Goal: Task Accomplishment & Management: Manage account settings

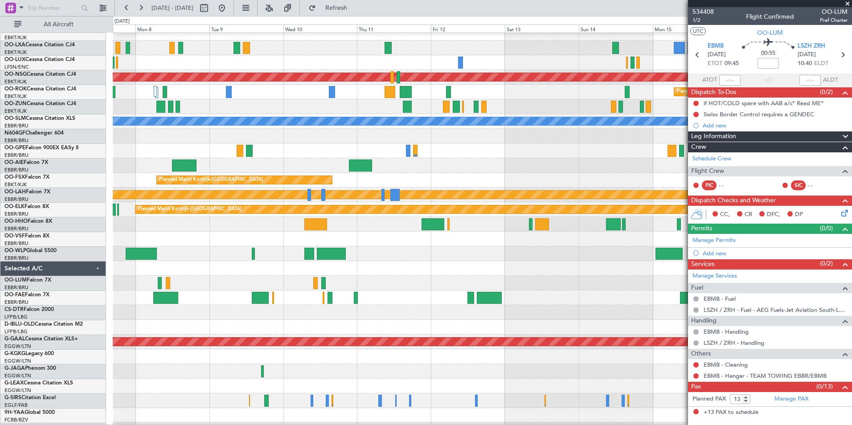
click at [0, 285] on html "[DATE] - [DATE] Refresh Quick Links All Aircraft Planned Maint [GEOGRAPHIC_DATA…" at bounding box center [426, 212] width 852 height 425
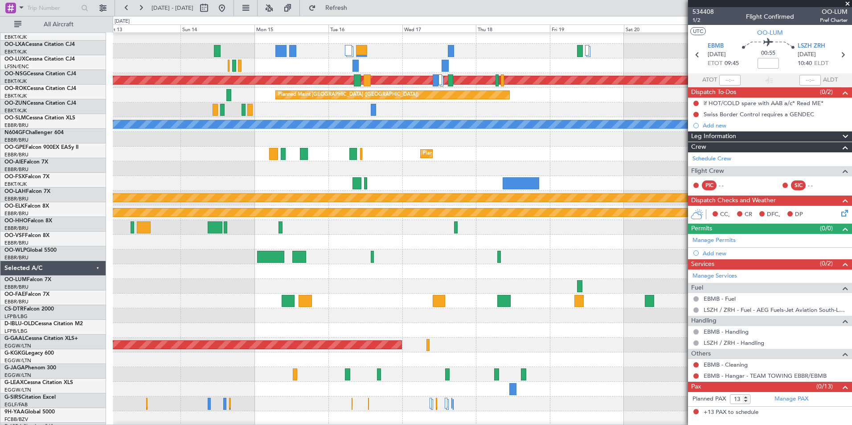
click at [0, 288] on html "[DATE] - [DATE] Refresh Quick Links All Aircraft Planned Maint [GEOGRAPHIC_DATA…" at bounding box center [426, 212] width 852 height 425
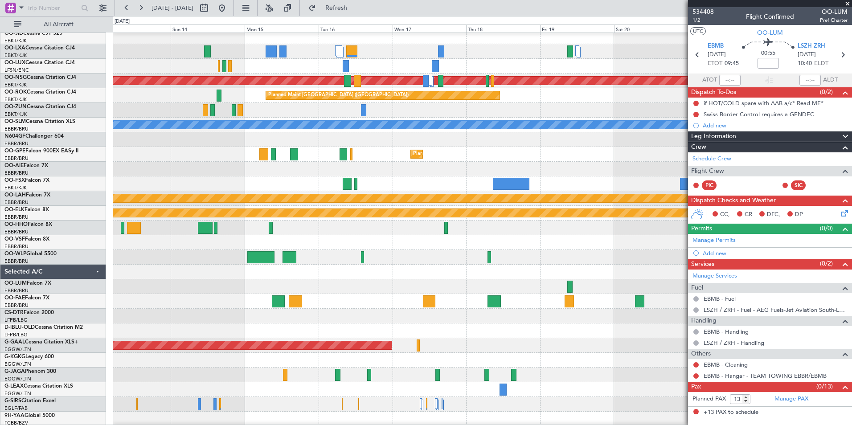
click at [144, 294] on div at bounding box center [482, 287] width 739 height 15
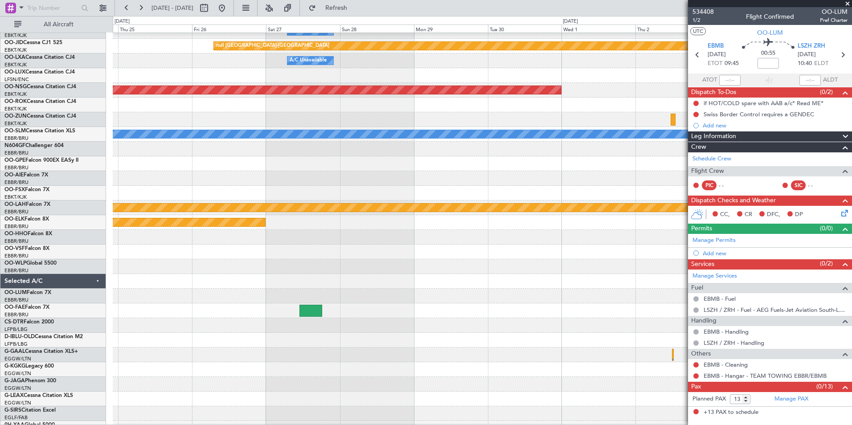
click at [120, 278] on div at bounding box center [482, 281] width 739 height 15
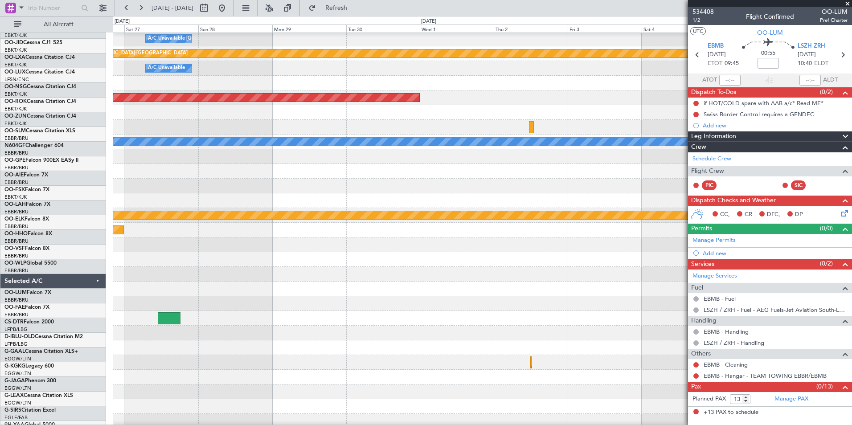
scroll to position [16, 0]
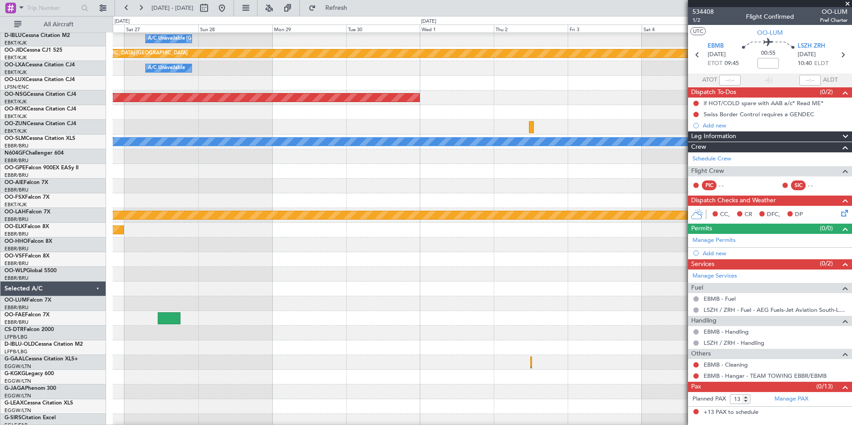
click at [266, 301] on div at bounding box center [482, 303] width 739 height 15
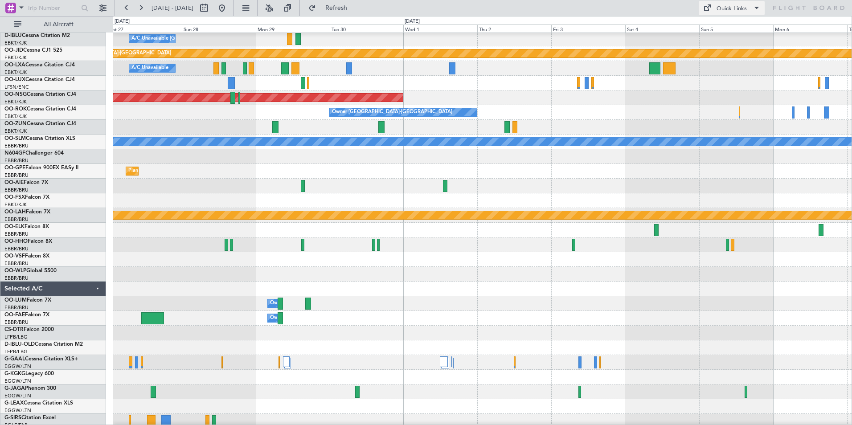
click at [738, 8] on div "Quick Links" at bounding box center [732, 8] width 30 height 9
click at [734, 29] on button "Trip Builder" at bounding box center [732, 29] width 67 height 21
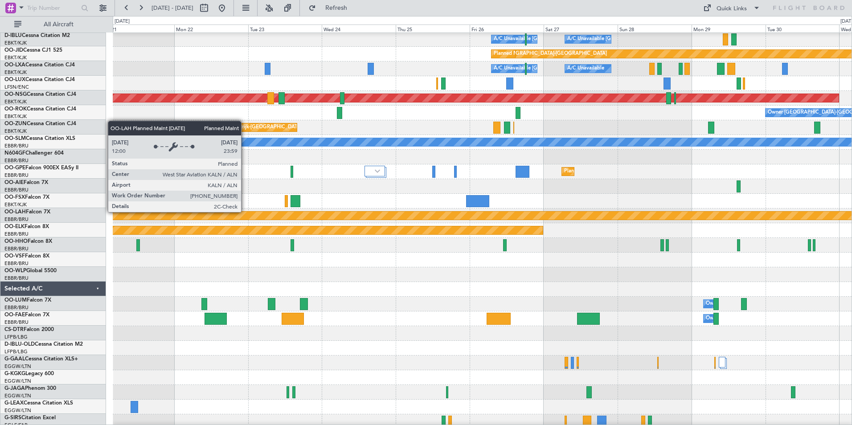
click at [681, 212] on div "Planned Maint [PERSON_NAME]-[GEOGRAPHIC_DATA][PERSON_NAME] ([GEOGRAPHIC_DATA][P…" at bounding box center [482, 216] width 2217 height 8
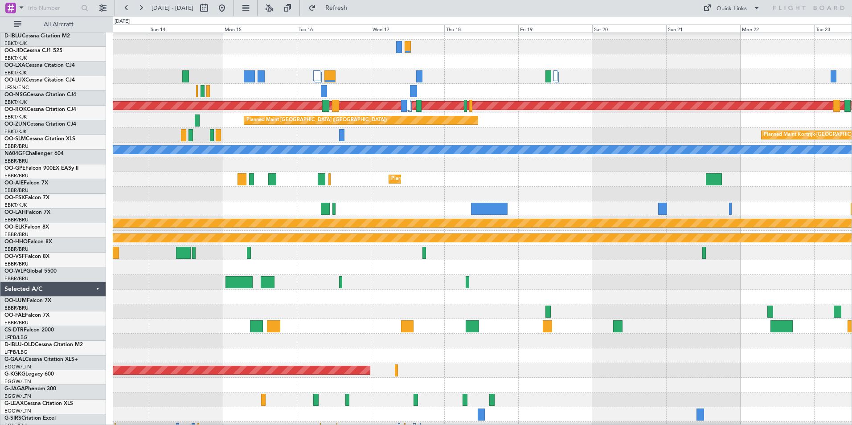
click at [852, 276] on html "[DATE] - [DATE] Refresh Quick Links All Aircraft Planned Maint [GEOGRAPHIC_DATA…" at bounding box center [426, 212] width 852 height 425
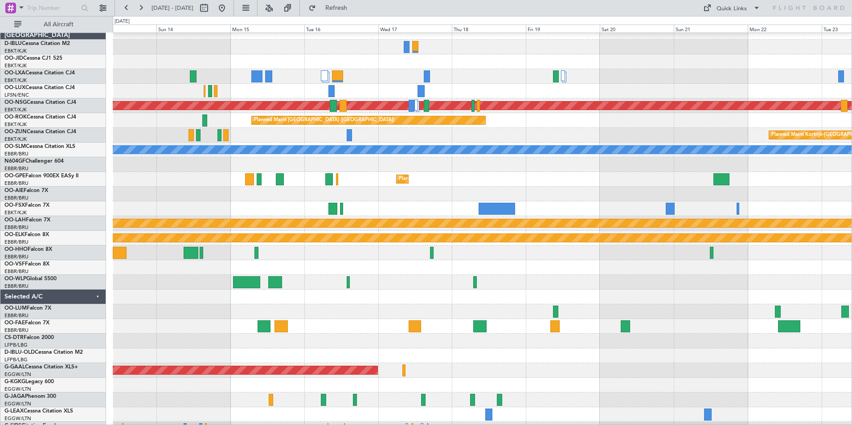
scroll to position [0, 0]
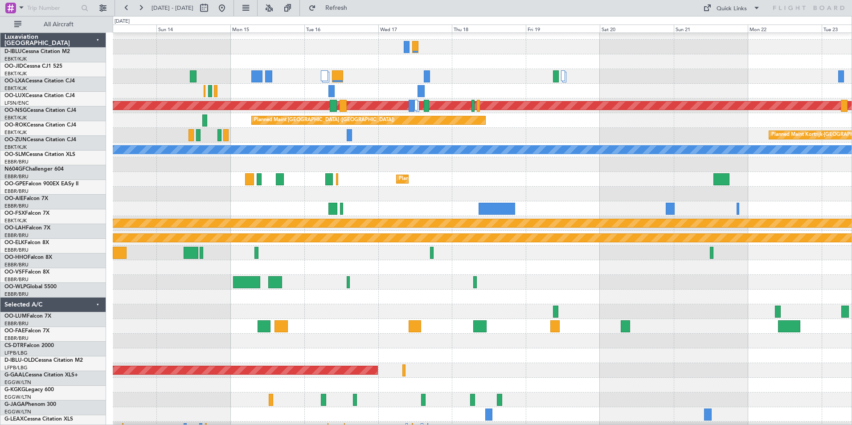
click at [852, 269] on html "[DATE] - [DATE] Refresh Quick Links All Aircraft Planned Maint [GEOGRAPHIC_DATA…" at bounding box center [426, 212] width 852 height 425
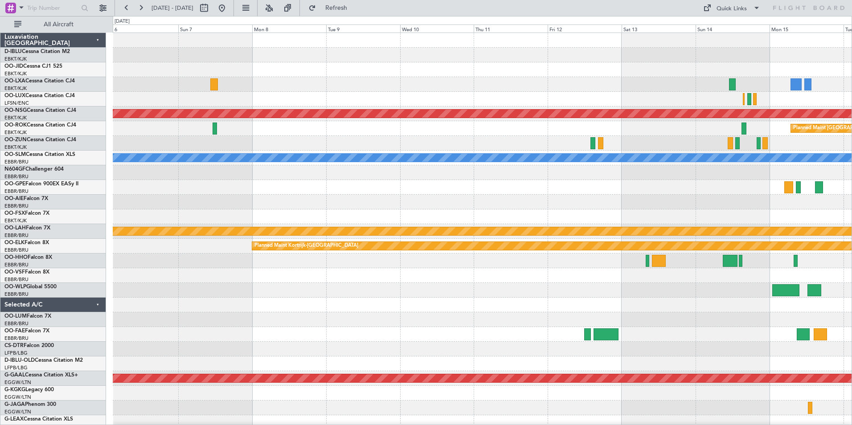
click at [852, 270] on html "[DATE] - [DATE] Refresh Quick Links All Aircraft Planned Maint [GEOGRAPHIC_DATA…" at bounding box center [426, 212] width 852 height 425
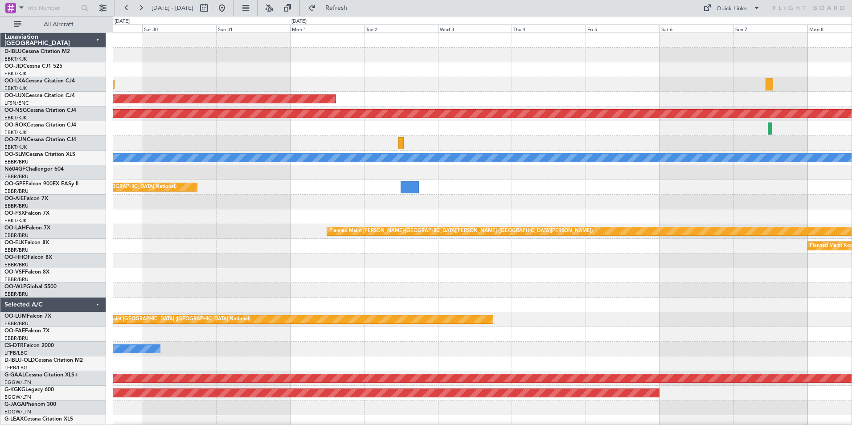
click at [831, 272] on div "No Crew Kortrijk-[GEOGRAPHIC_DATA] Planned Maint [GEOGRAPHIC_DATA]-[GEOGRAPHIC_…" at bounding box center [482, 312] width 739 height 559
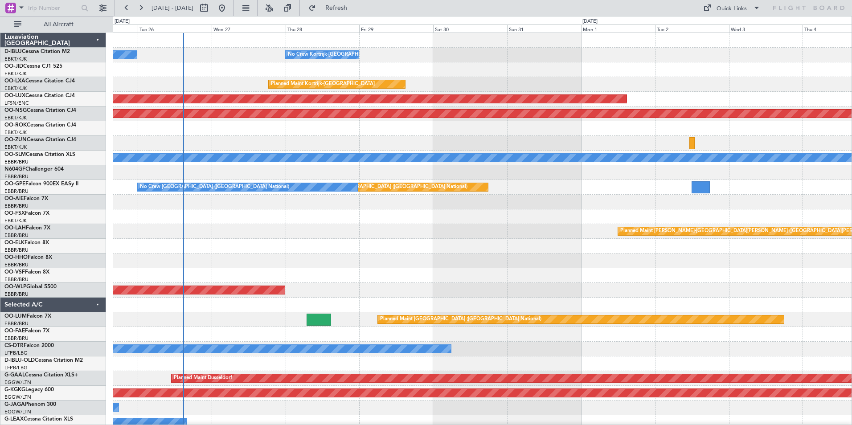
click at [132, 323] on div "No Crew Kortrijk-[GEOGRAPHIC_DATA] No Crew Kortrijk-[GEOGRAPHIC_DATA] Planned M…" at bounding box center [482, 312] width 739 height 559
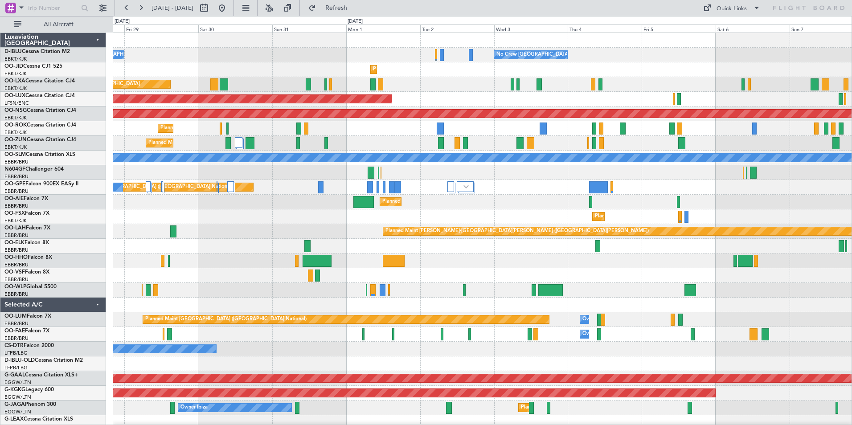
click at [535, 351] on div "No Crew" at bounding box center [482, 349] width 739 height 15
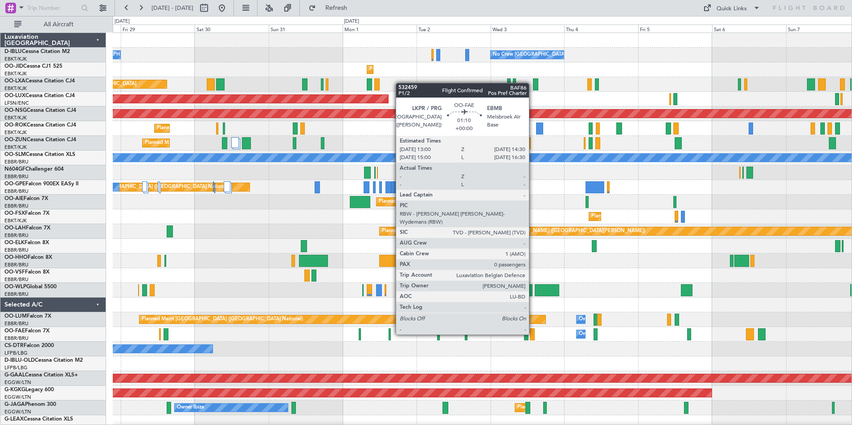
click at [533, 334] on div at bounding box center [532, 335] width 5 height 12
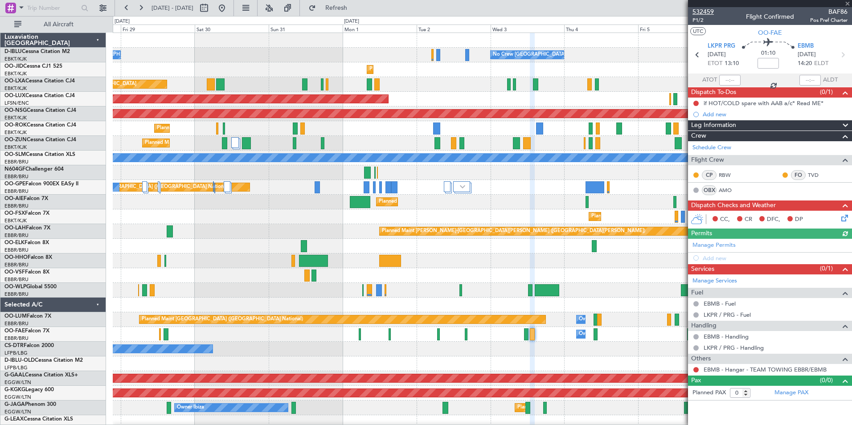
click at [703, 9] on span "532459" at bounding box center [703, 11] width 21 height 9
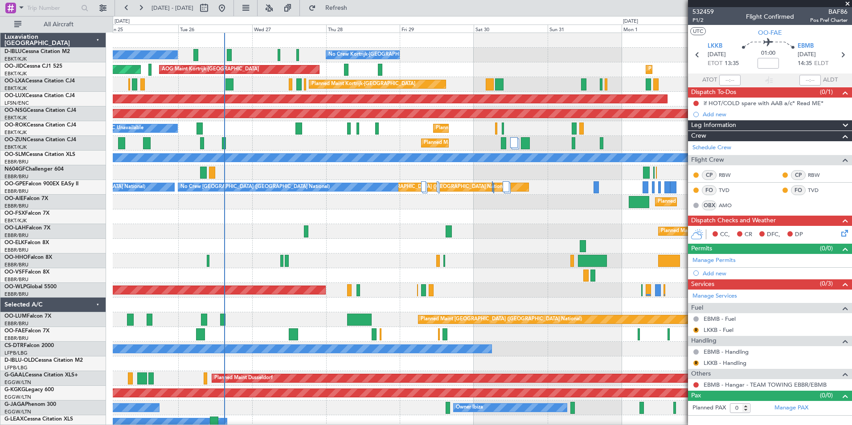
click at [547, 314] on div "No Crew [GEOGRAPHIC_DATA] ([GEOGRAPHIC_DATA] National) No Crew Kortrijk-[GEOGRA…" at bounding box center [482, 334] width 739 height 603
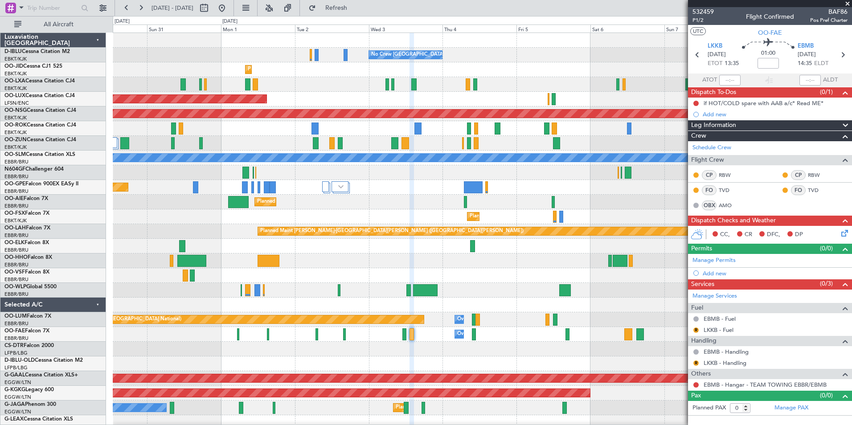
click at [211, 256] on div "No Crew [GEOGRAPHIC_DATA] ([GEOGRAPHIC_DATA] National) No Crew Kortrijk-[GEOGRA…" at bounding box center [482, 334] width 739 height 603
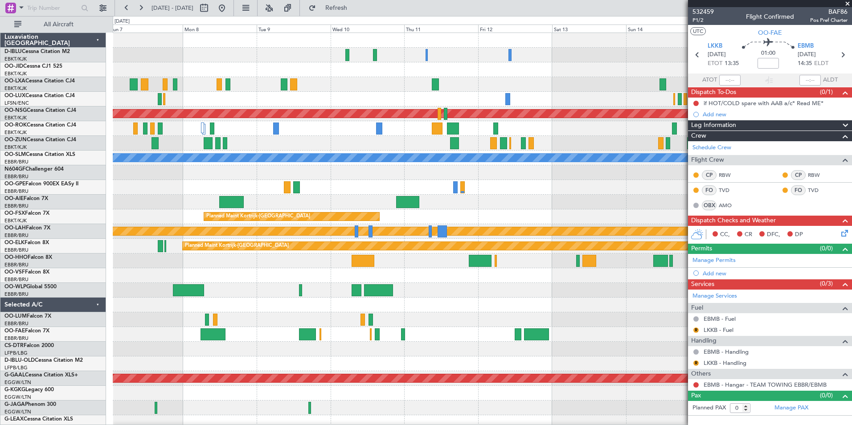
click at [29, 294] on div "Planned Maint [GEOGRAPHIC_DATA] ([GEOGRAPHIC_DATA]) Planned Maint [GEOGRAPHIC_D…" at bounding box center [426, 220] width 852 height 409
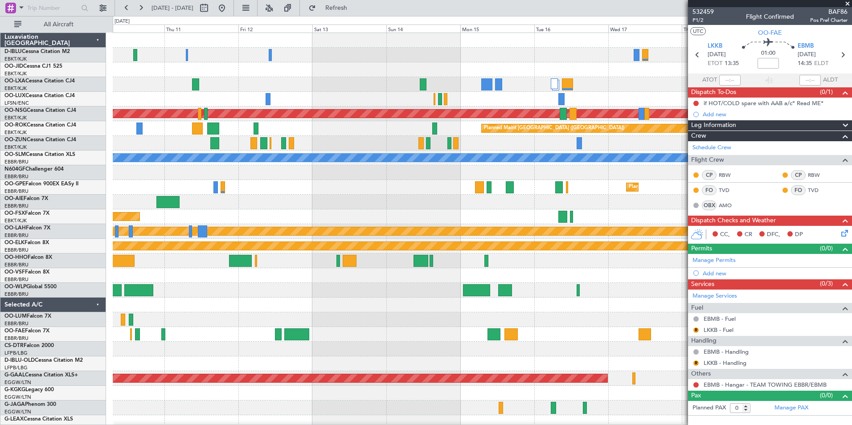
click at [70, 300] on div "Planned Maint [GEOGRAPHIC_DATA] ([GEOGRAPHIC_DATA]) Planned Maint [GEOGRAPHIC_D…" at bounding box center [426, 220] width 852 height 409
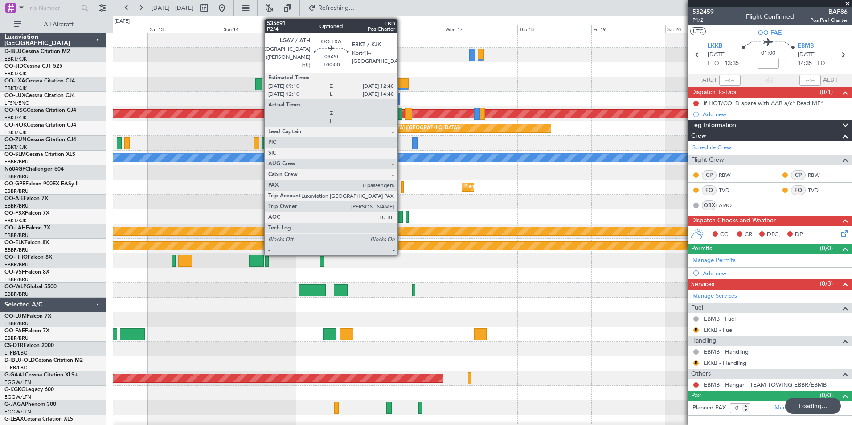
click at [402, 86] on div at bounding box center [403, 84] width 11 height 12
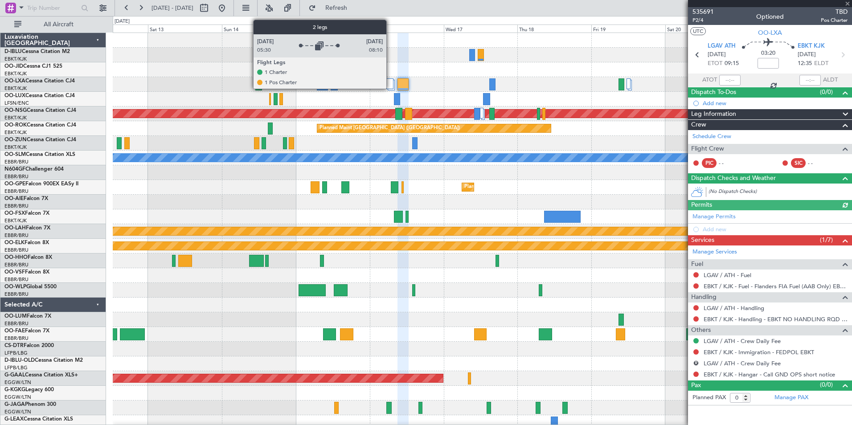
click at [391, 86] on div at bounding box center [390, 83] width 7 height 11
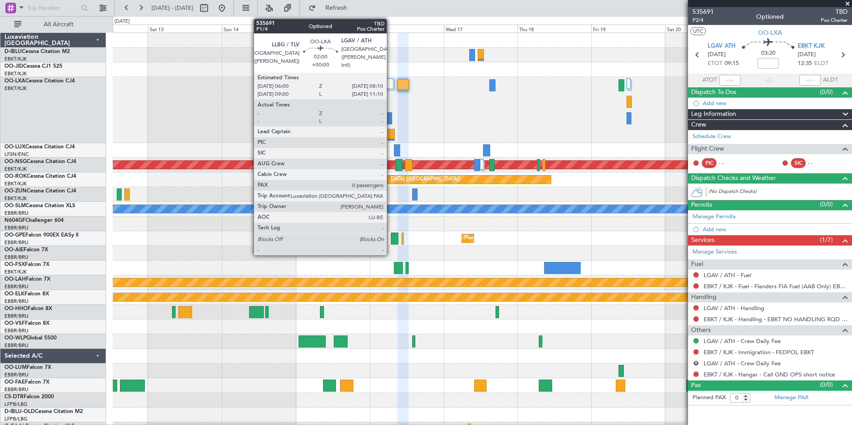
click at [391, 132] on div at bounding box center [391, 135] width 7 height 12
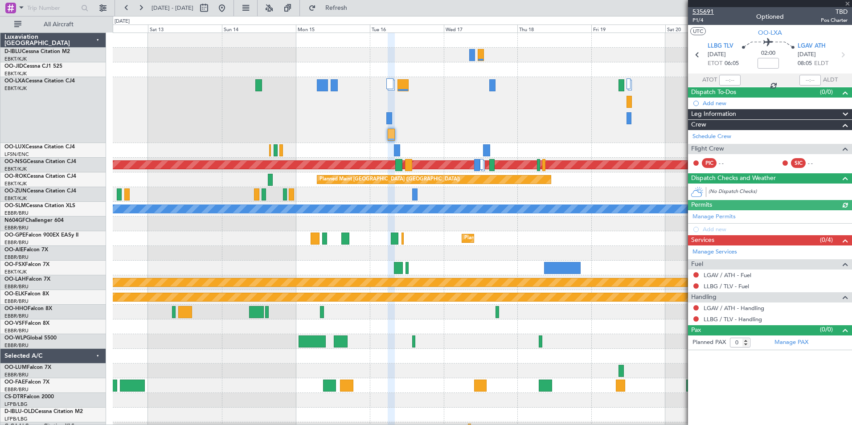
click at [708, 10] on span "535691" at bounding box center [703, 11] width 21 height 9
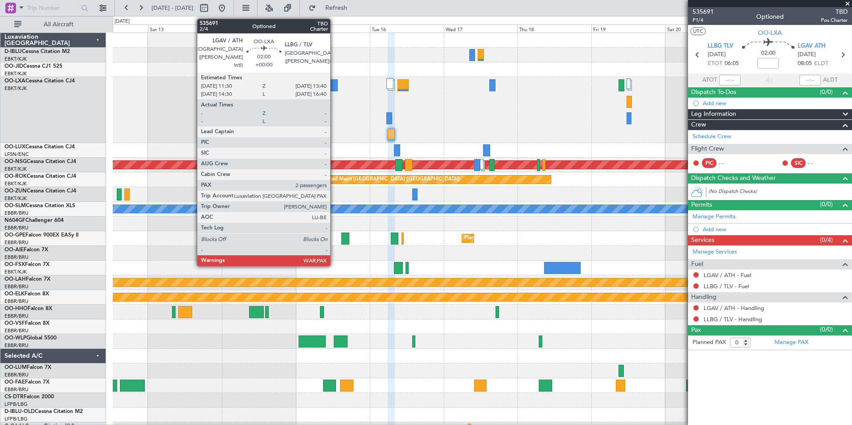
click at [334, 85] on div at bounding box center [334, 85] width 7 height 12
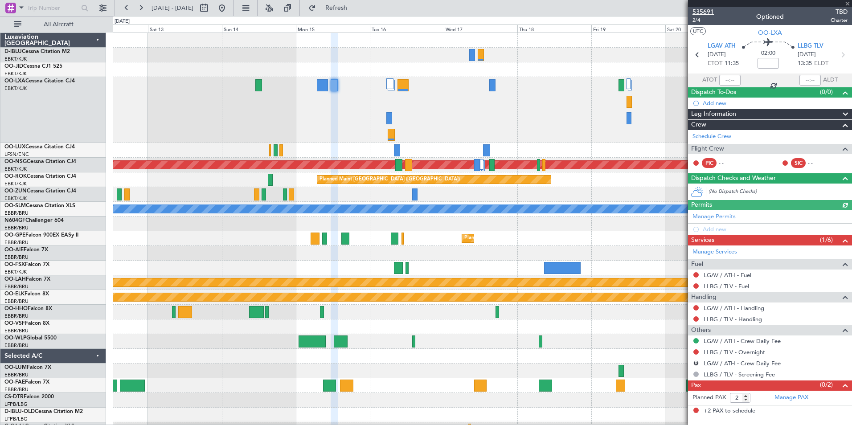
click at [705, 12] on span "535691" at bounding box center [703, 11] width 21 height 9
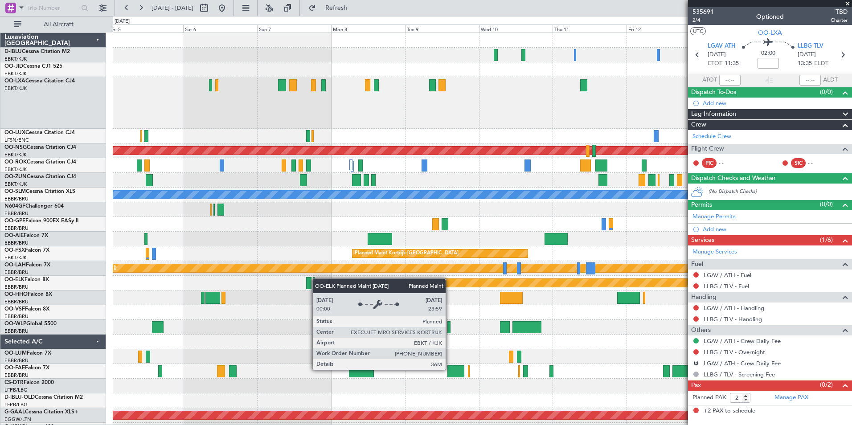
click at [593, 279] on div "Planned Maint Kortrijk-[GEOGRAPHIC_DATA]" at bounding box center [482, 283] width 739 height 15
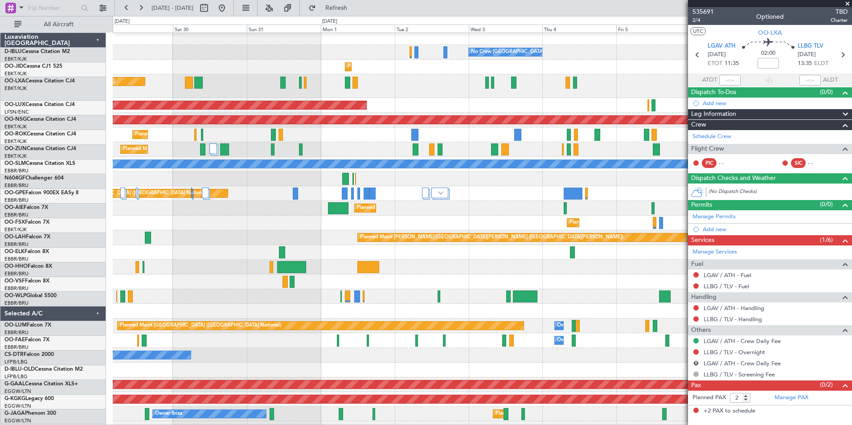
click at [623, 278] on div at bounding box center [482, 282] width 739 height 15
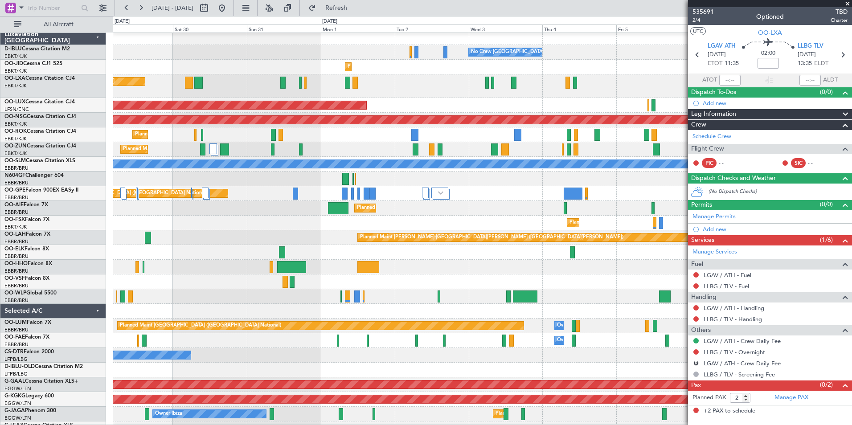
click at [667, 270] on div at bounding box center [482, 267] width 739 height 15
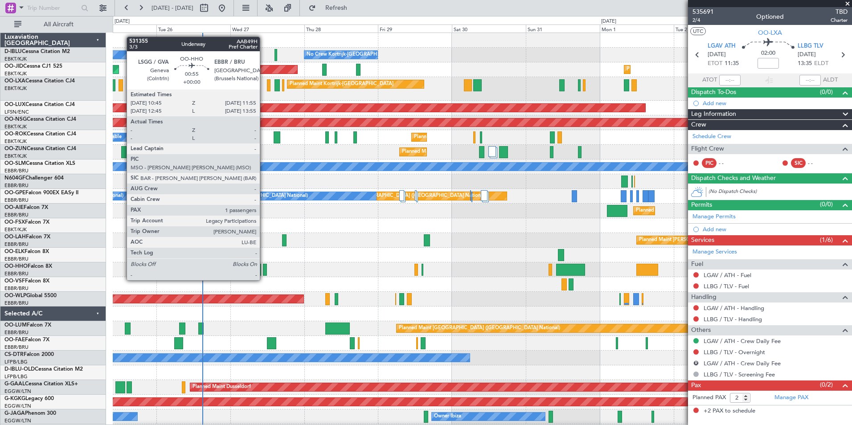
click at [264, 272] on div at bounding box center [265, 270] width 4 height 12
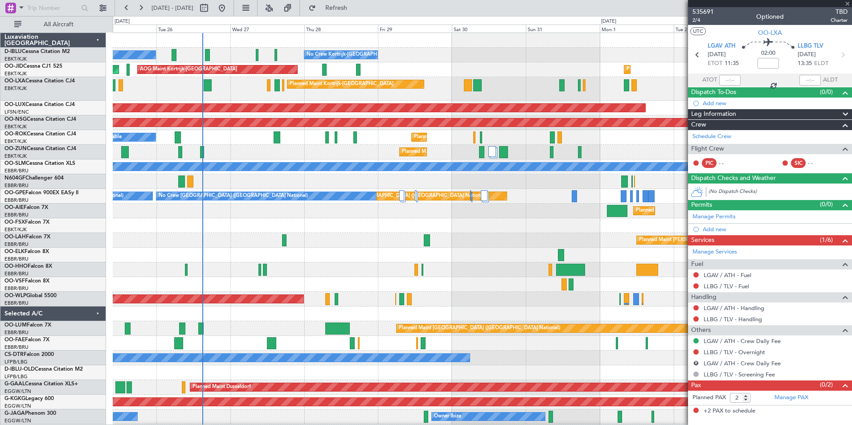
type input "1"
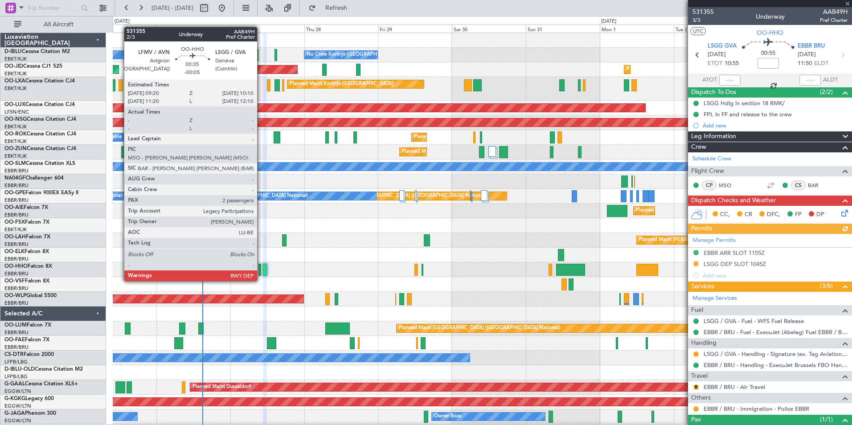
click at [261, 272] on div at bounding box center [260, 270] width 3 height 12
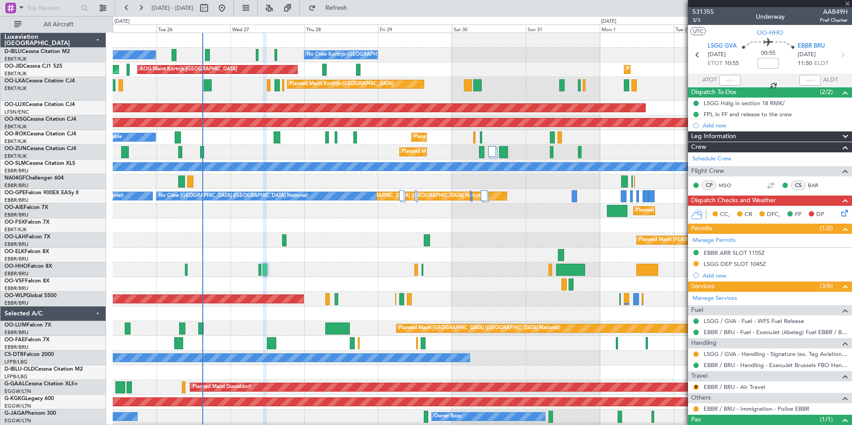
type input "-00:05"
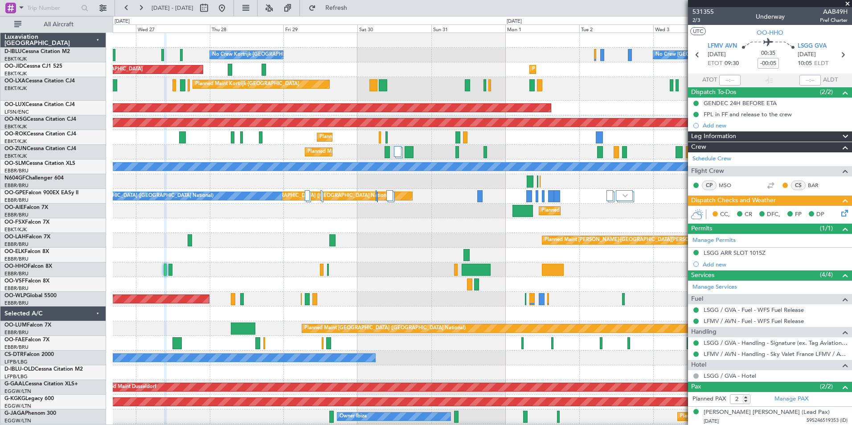
click at [413, 248] on div "No Crew Kortrijk-[GEOGRAPHIC_DATA] No Crew [GEOGRAPHIC_DATA] (Brussels National…" at bounding box center [482, 339] width 739 height 612
click at [846, 6] on span at bounding box center [848, 4] width 9 height 8
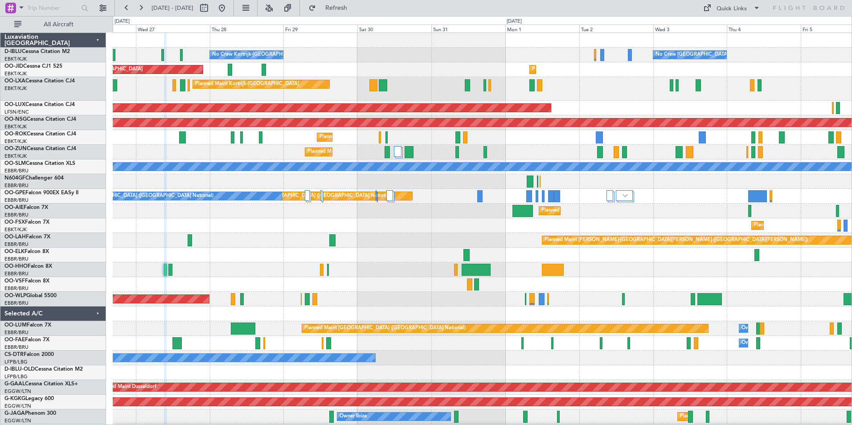
type input "0"
click at [734, 5] on div "Quick Links" at bounding box center [732, 8] width 30 height 9
click at [734, 22] on button "Trip Builder" at bounding box center [732, 29] width 67 height 21
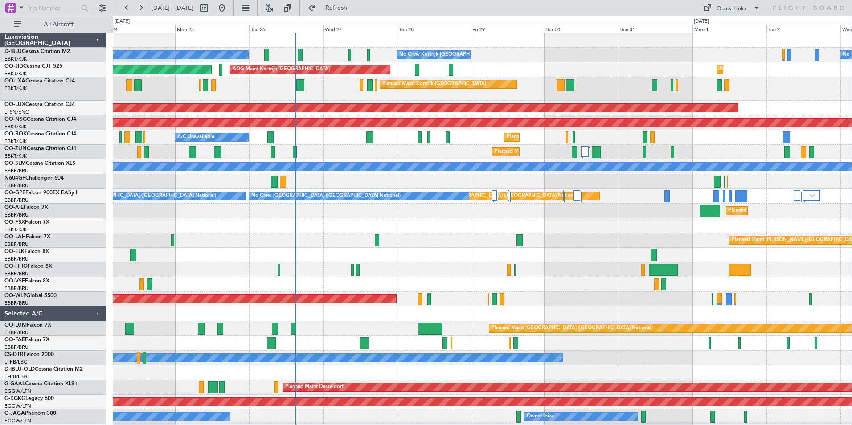
click at [413, 342] on div "No Crew Kortrijk-[GEOGRAPHIC_DATA] No Crew Kortrijk-[GEOGRAPHIC_DATA] No Crew […" at bounding box center [482, 339] width 739 height 612
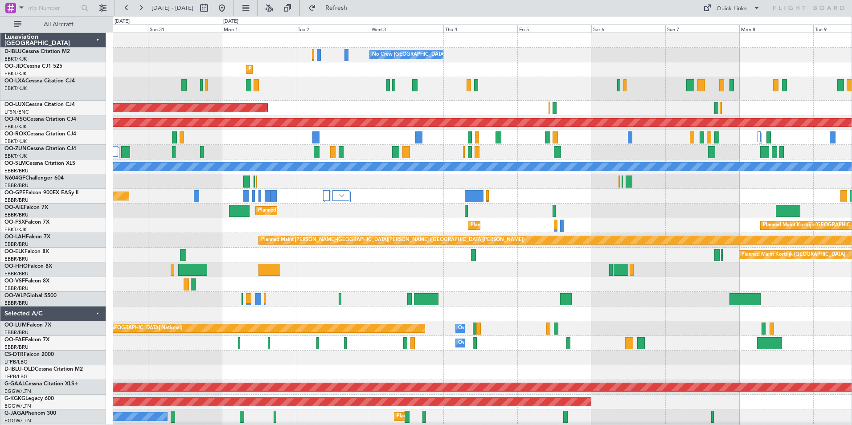
click at [326, 316] on div "No Crew [GEOGRAPHIC_DATA] ([GEOGRAPHIC_DATA] National) No Crew Kortrijk-[GEOGRA…" at bounding box center [482, 339] width 739 height 612
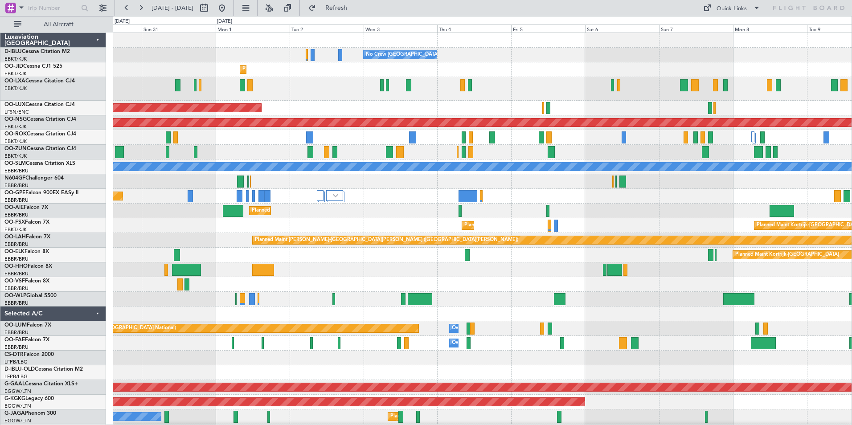
click at [413, 294] on div "No Crew [GEOGRAPHIC_DATA] ([GEOGRAPHIC_DATA] National) No Crew Kortrijk-[GEOGRA…" at bounding box center [482, 339] width 739 height 612
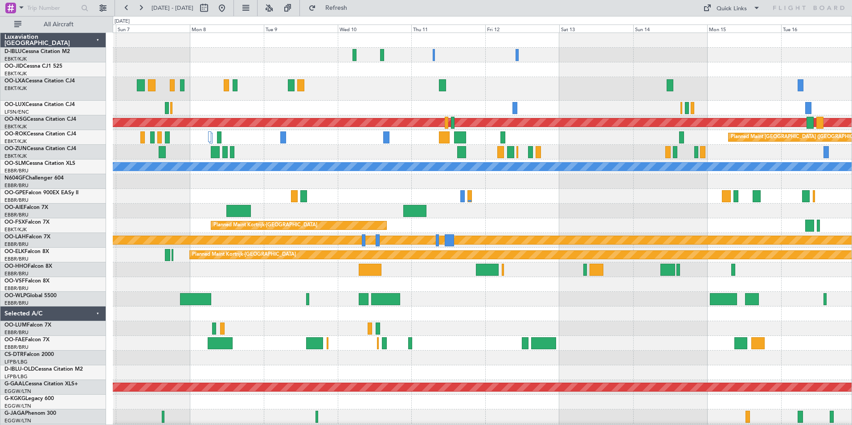
click at [311, 289] on div "Planned Maint [GEOGRAPHIC_DATA] ([GEOGRAPHIC_DATA]) Planned Maint [GEOGRAPHIC_D…" at bounding box center [482, 331] width 739 height 597
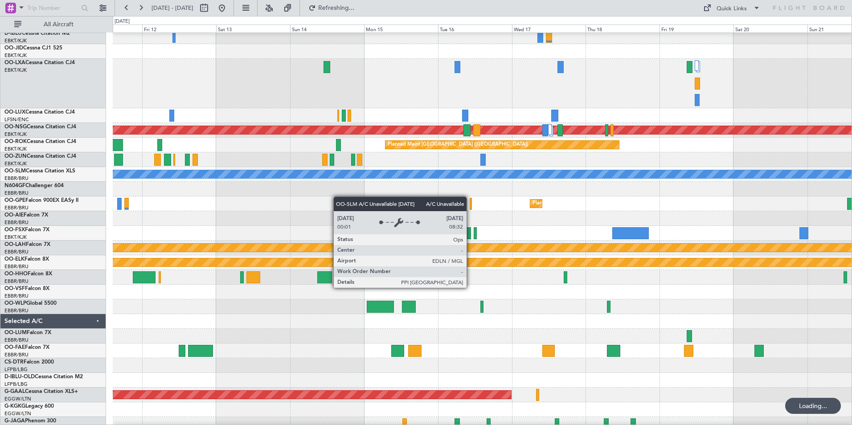
scroll to position [19, 0]
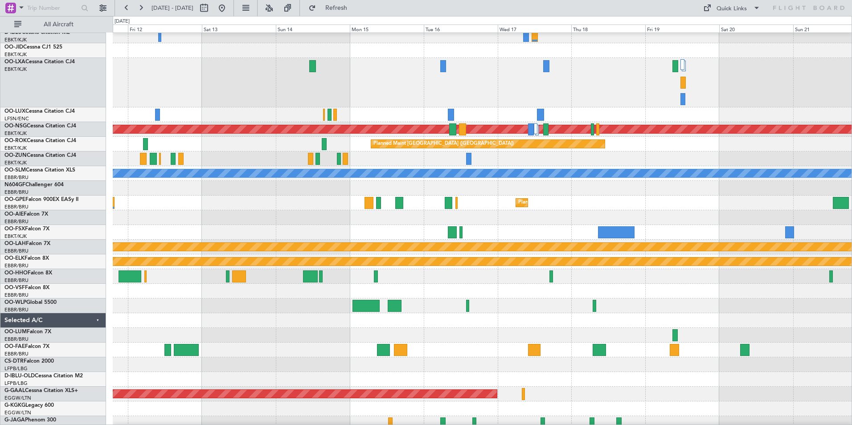
click at [61, 203] on div "OO-GPE Falcon 900EX EASy II" at bounding box center [54, 200] width 101 height 8
click at [57, 201] on link "OO-GPE Falcon 900EX EASy II" at bounding box center [41, 199] width 74 height 5
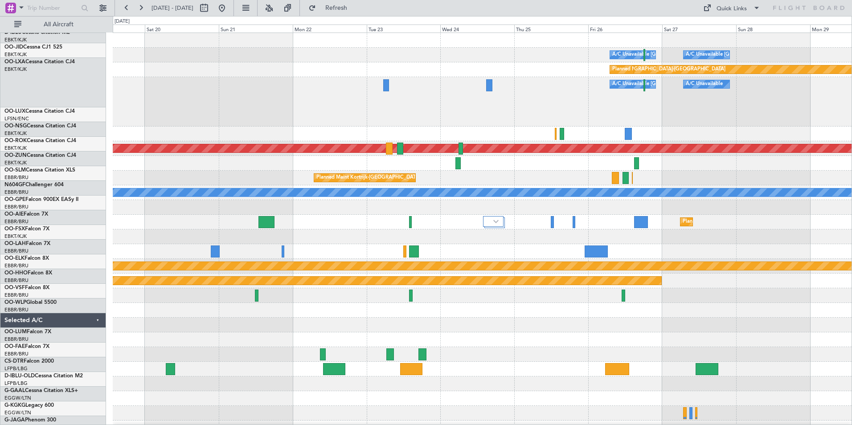
scroll to position [0, 0]
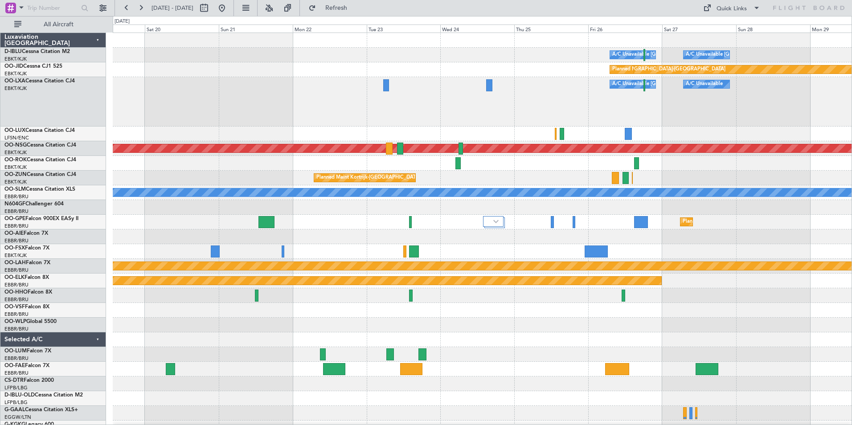
click at [64, 271] on div "A/C Unavailable [GEOGRAPHIC_DATA] ([GEOGRAPHIC_DATA] National) A/C Unavailable …" at bounding box center [426, 220] width 852 height 409
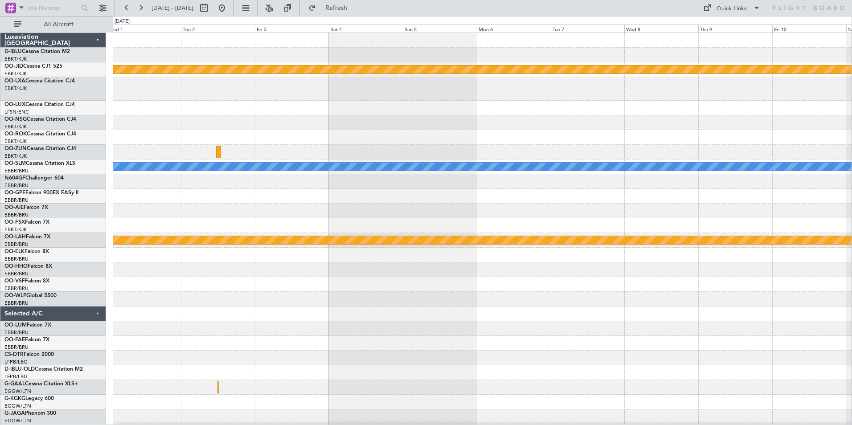
click at [112, 252] on div "null [GEOGRAPHIC_DATA]-[GEOGRAPHIC_DATA] Planned Maint [GEOGRAPHIC_DATA] ([GEOG…" at bounding box center [426, 220] width 852 height 409
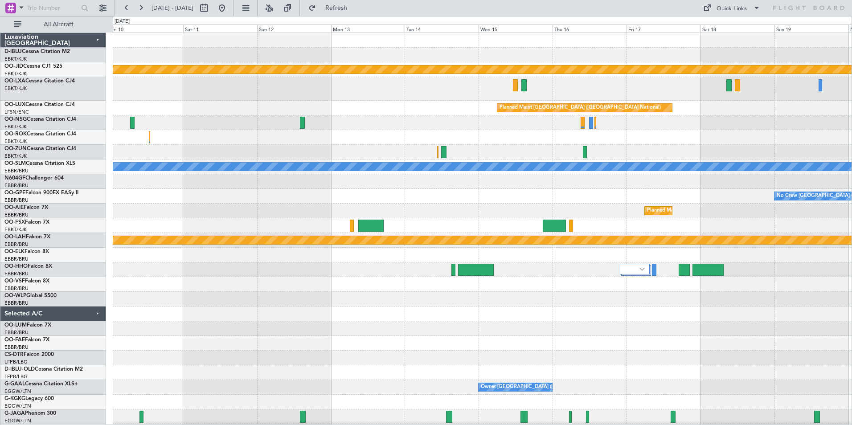
click at [340, 251] on div "null [GEOGRAPHIC_DATA]-[GEOGRAPHIC_DATA] Planned Maint [GEOGRAPHIC_DATA] ([GEOG…" at bounding box center [482, 317] width 739 height 568
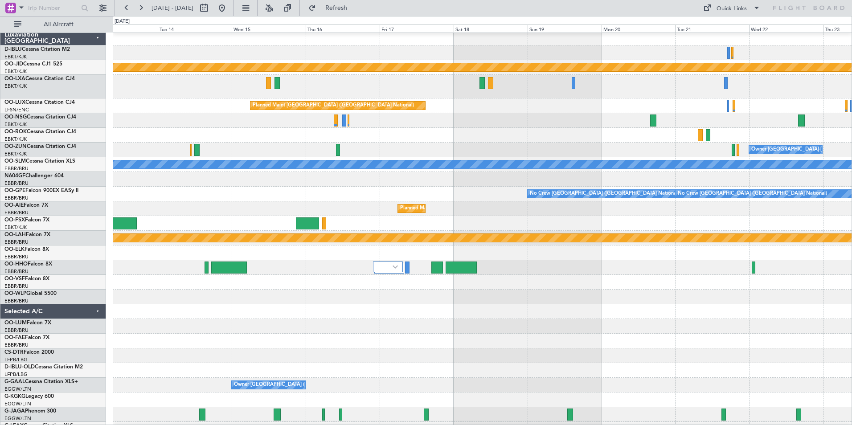
scroll to position [3, 0]
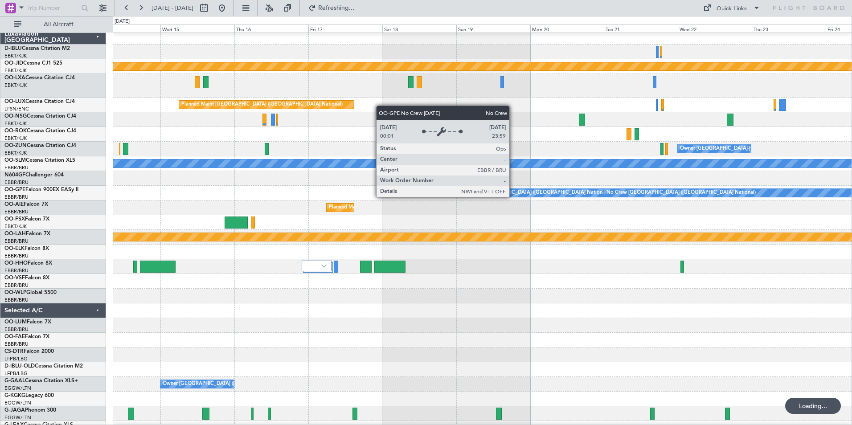
click at [514, 197] on div "No Crew [GEOGRAPHIC_DATA] ([GEOGRAPHIC_DATA] National)" at bounding box center [533, 192] width 149 height 13
click at [511, 195] on div "No Crew [GEOGRAPHIC_DATA] ([GEOGRAPHIC_DATA] National)" at bounding box center [533, 192] width 149 height 13
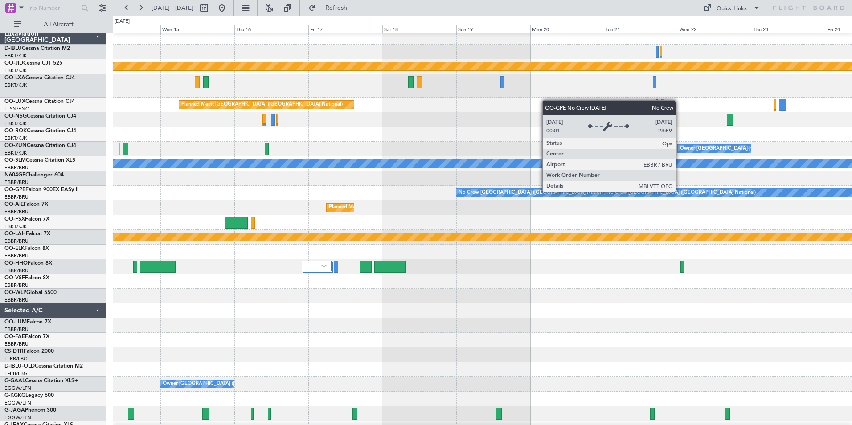
click at [680, 191] on div "No Crew [GEOGRAPHIC_DATA] ([GEOGRAPHIC_DATA] National)" at bounding box center [681, 192] width 149 height 13
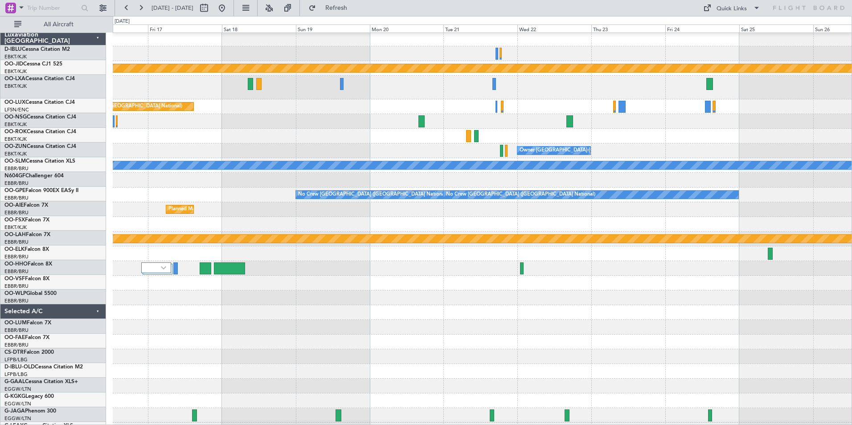
scroll to position [1, 0]
click at [310, 290] on div at bounding box center [482, 283] width 739 height 15
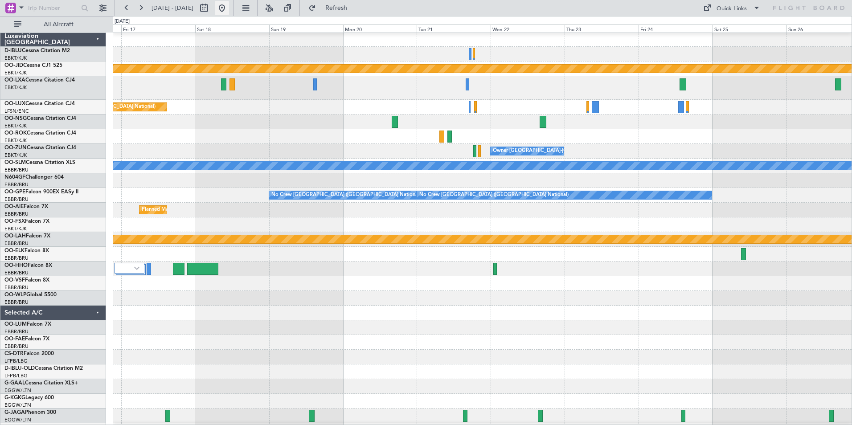
click at [229, 7] on button at bounding box center [222, 8] width 14 height 14
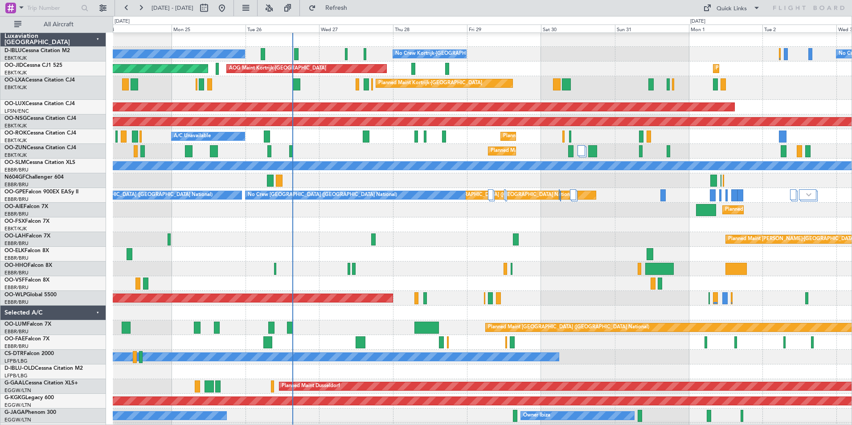
click at [562, 242] on div "Planned Maint [PERSON_NAME]-[GEOGRAPHIC_DATA][PERSON_NAME] ([GEOGRAPHIC_DATA][P…" at bounding box center [482, 239] width 739 height 15
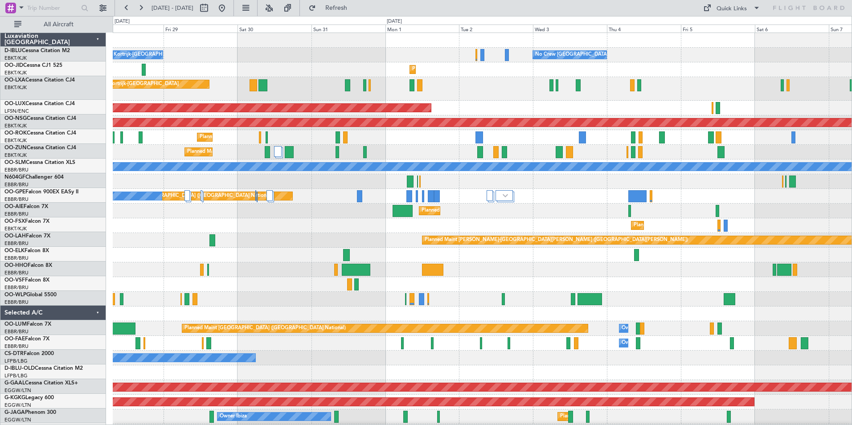
scroll to position [0, 0]
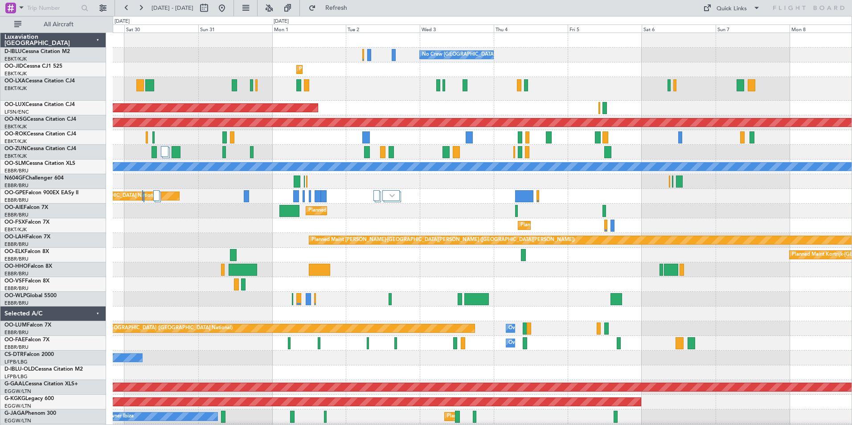
click at [343, 233] on div "No Crew [GEOGRAPHIC_DATA] ([GEOGRAPHIC_DATA] National) No Crew Kortrijk-[GEOGRA…" at bounding box center [482, 339] width 739 height 612
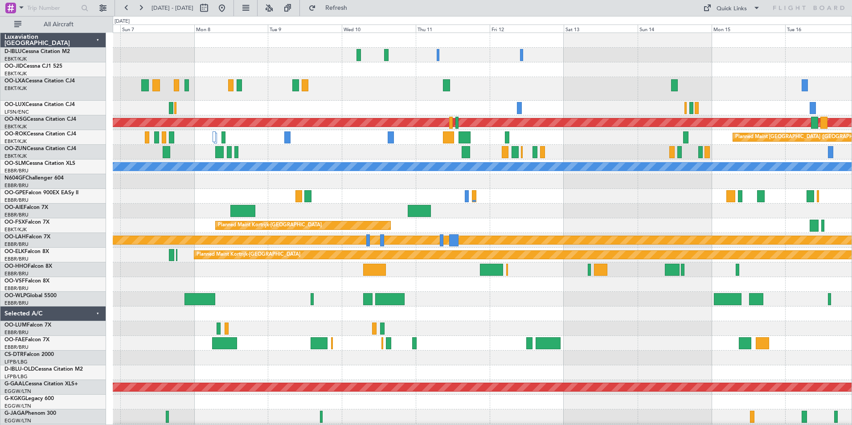
click at [210, 265] on div "Planned Maint [GEOGRAPHIC_DATA] ([GEOGRAPHIC_DATA]) Planned Maint [GEOGRAPHIC_D…" at bounding box center [482, 331] width 739 height 597
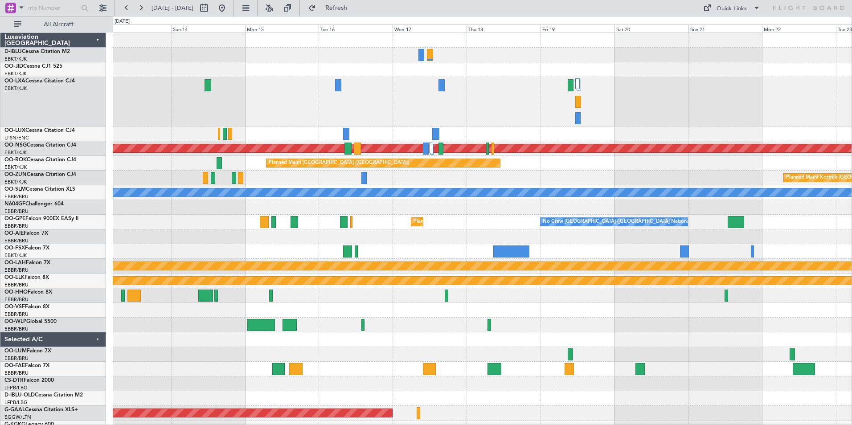
click at [521, 294] on div at bounding box center [482, 295] width 739 height 15
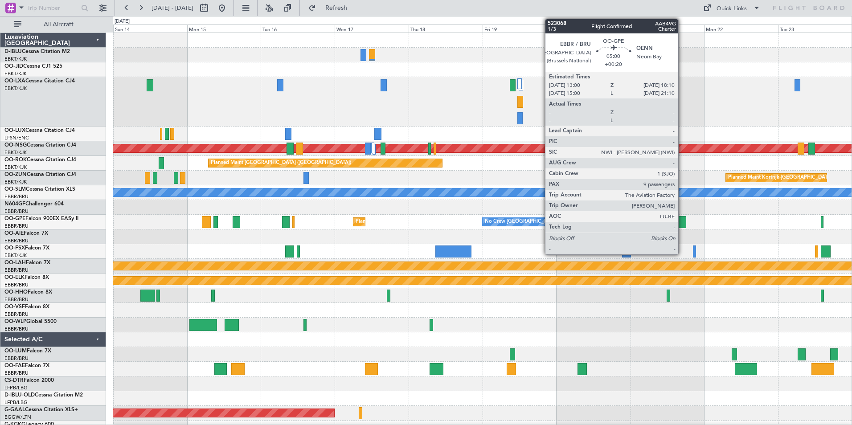
click at [683, 224] on div at bounding box center [678, 222] width 16 height 12
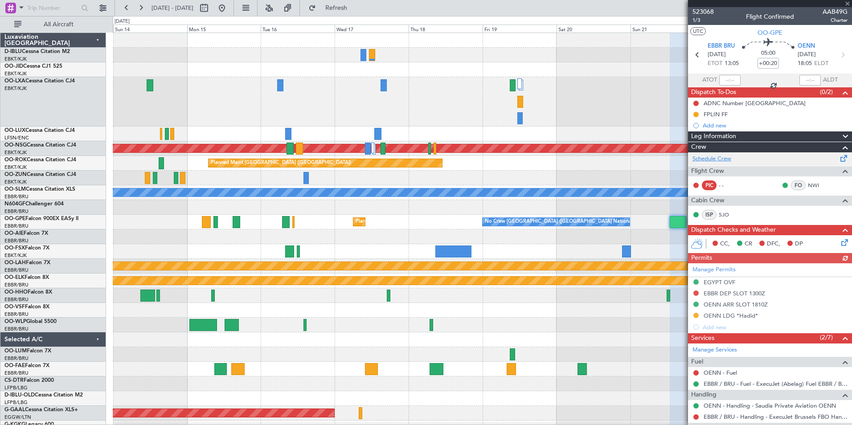
click at [726, 158] on link "Schedule Crew" at bounding box center [712, 159] width 39 height 9
click at [78, 219] on link "OO-GPE Falcon 900EX EASy II" at bounding box center [41, 218] width 74 height 5
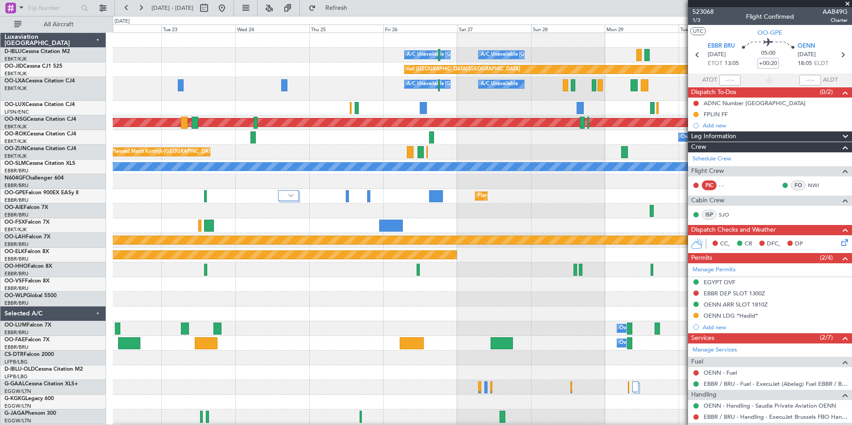
click at [0, 291] on html "[DATE] - [DATE] Refresh Quick Links All Aircraft A/C Unavailable [GEOGRAPHIC_DA…" at bounding box center [426, 212] width 852 height 425
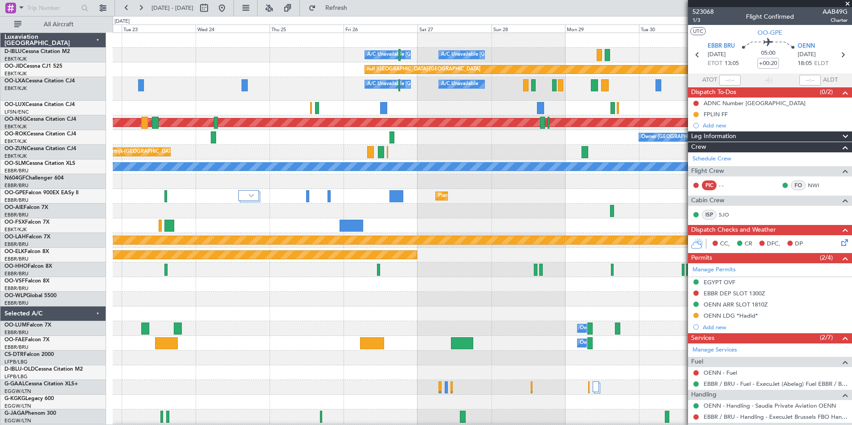
click at [118, 305] on div "A/C Unavailable [GEOGRAPHIC_DATA] ([GEOGRAPHIC_DATA] National) A/C Unavailable …" at bounding box center [482, 331] width 739 height 597
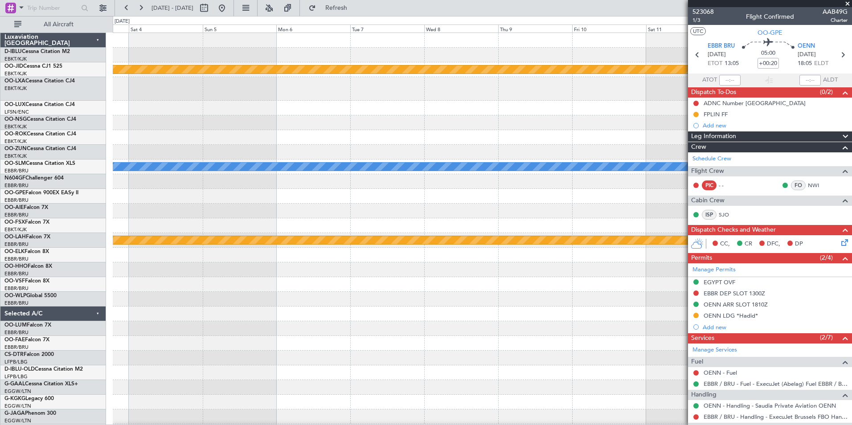
click at [38, 314] on div "null [GEOGRAPHIC_DATA]-[GEOGRAPHIC_DATA] Planned Maint [GEOGRAPHIC_DATA] ([GEOG…" at bounding box center [426, 220] width 852 height 409
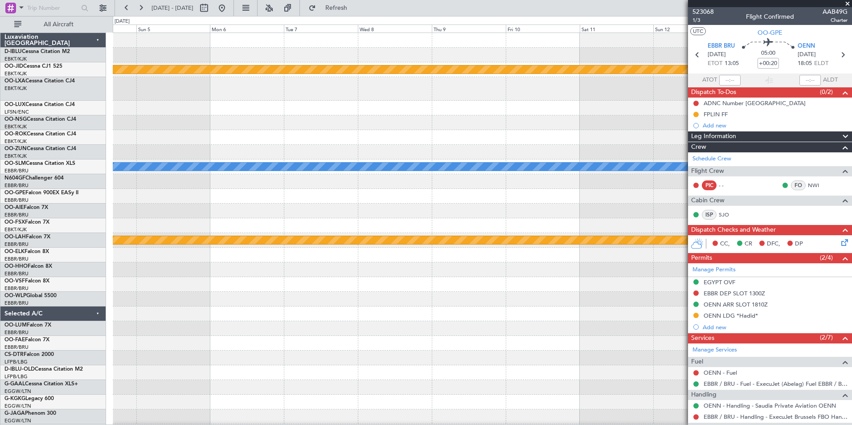
click at [0, 336] on html "[DATE] - [DATE] Refresh Quick Links All Aircraft null [GEOGRAPHIC_DATA]-[GEOGRA…" at bounding box center [426, 212] width 852 height 425
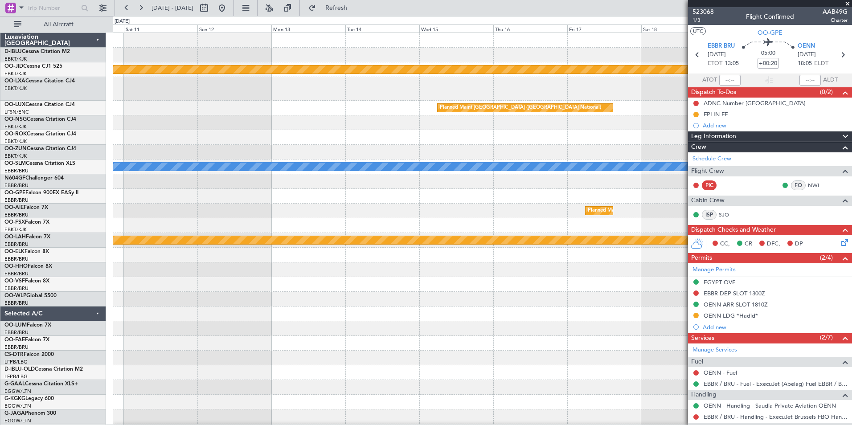
click at [209, 332] on div "null [GEOGRAPHIC_DATA]-[GEOGRAPHIC_DATA] Planned Maint [GEOGRAPHIC_DATA] ([GEOG…" at bounding box center [482, 331] width 739 height 597
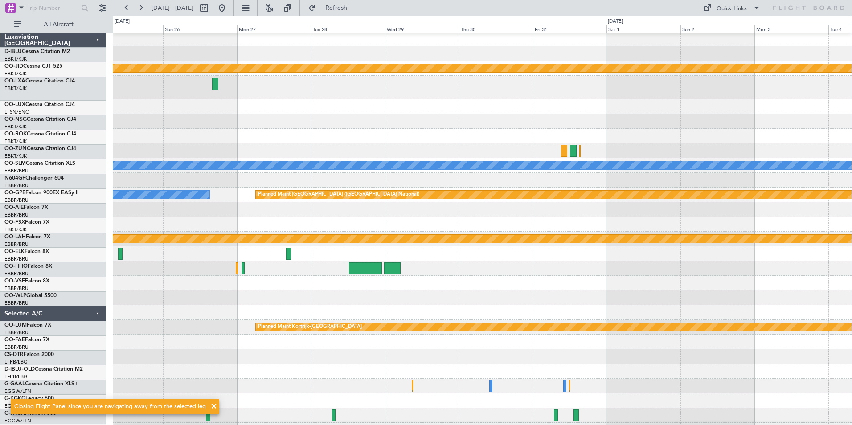
click at [137, 309] on div "null [GEOGRAPHIC_DATA]-[GEOGRAPHIC_DATA] Owner [GEOGRAPHIC_DATA]-[GEOGRAPHIC_DA…" at bounding box center [482, 316] width 739 height 568
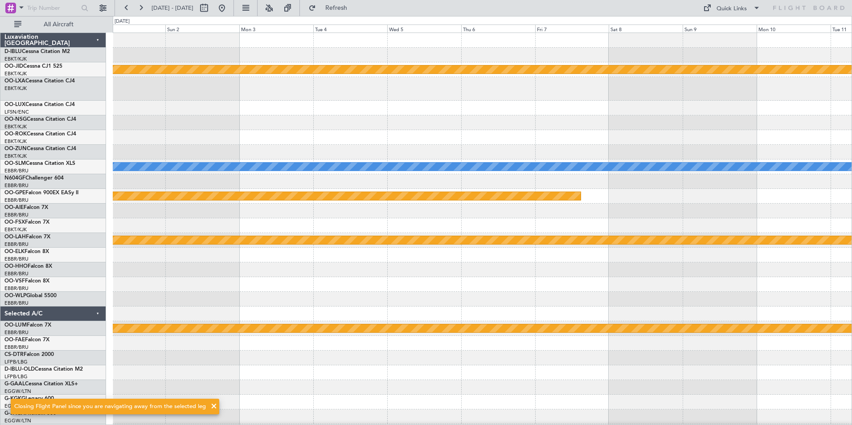
click at [97, 325] on div "null [GEOGRAPHIC_DATA]-[GEOGRAPHIC_DATA] A/C Unavailable [GEOGRAPHIC_DATA] Plan…" at bounding box center [426, 220] width 852 height 409
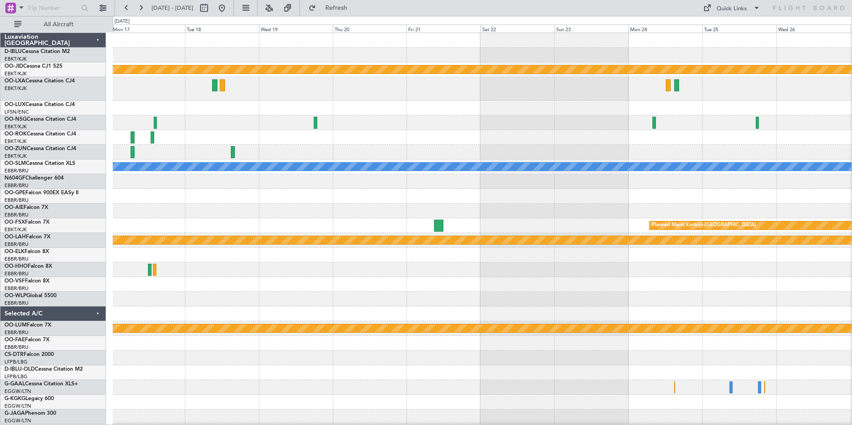
click at [477, 293] on div at bounding box center [482, 299] width 739 height 15
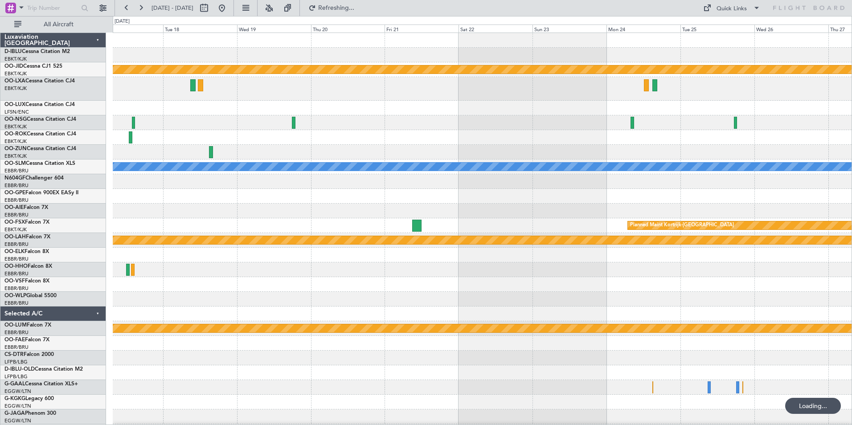
click at [482, 303] on div at bounding box center [482, 299] width 739 height 15
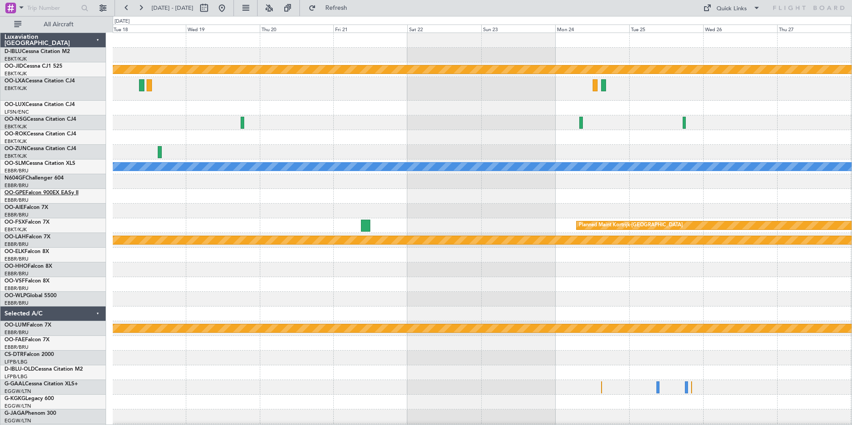
click at [74, 195] on link "OO-GPE Falcon 900EX EASy II" at bounding box center [41, 192] width 74 height 5
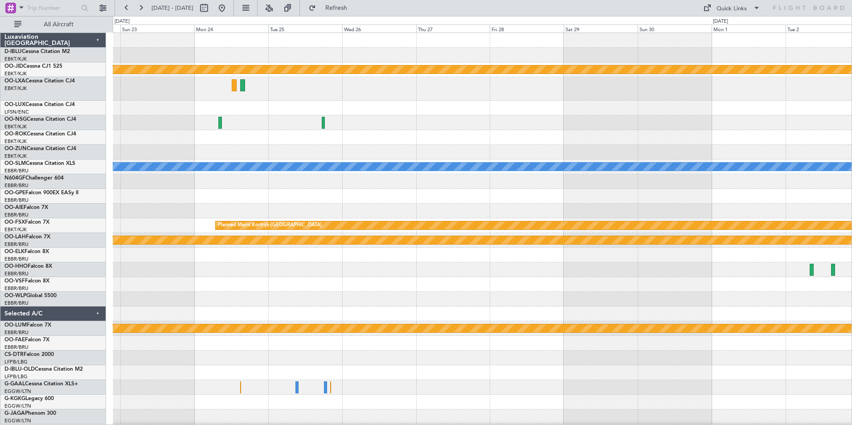
click at [177, 274] on div at bounding box center [482, 270] width 739 height 15
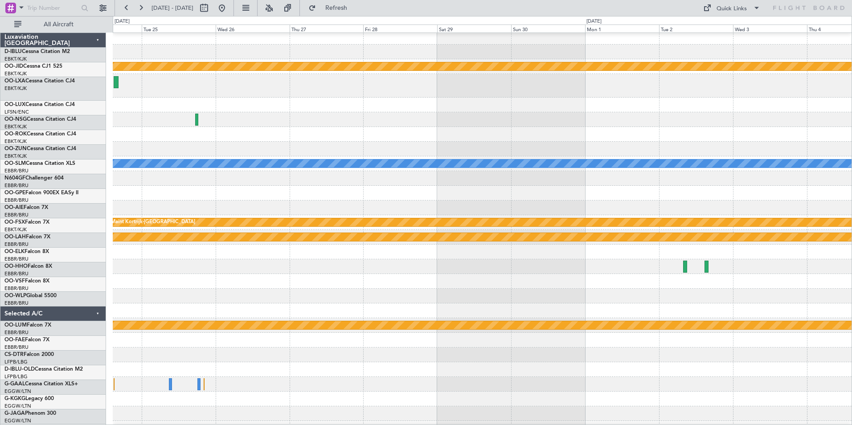
scroll to position [4, 0]
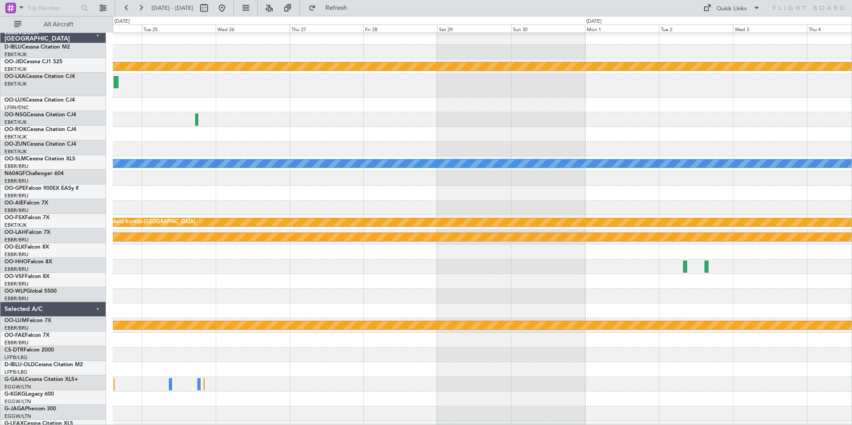
click at [23, 266] on div "null [GEOGRAPHIC_DATA]-[GEOGRAPHIC_DATA] A/C Unavailable [GEOGRAPHIC_DATA] Plan…" at bounding box center [426, 220] width 852 height 409
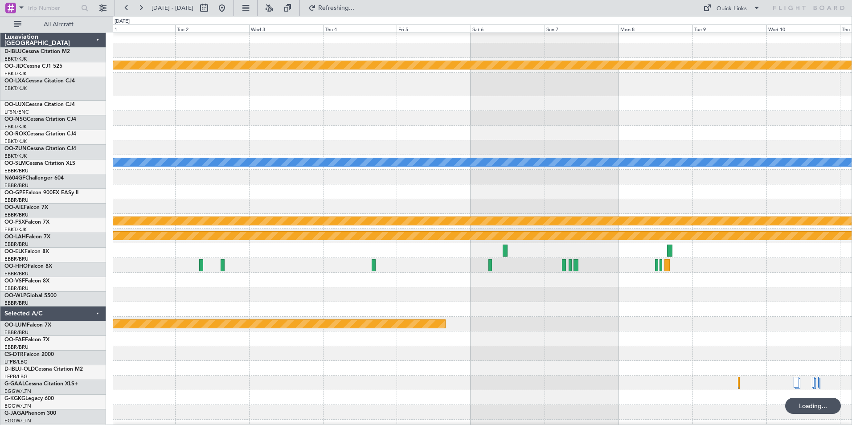
click at [0, 301] on html "[DATE] - [DATE] Refreshing... Quick Links All Aircraft null [GEOGRAPHIC_DATA]-[…" at bounding box center [426, 212] width 852 height 425
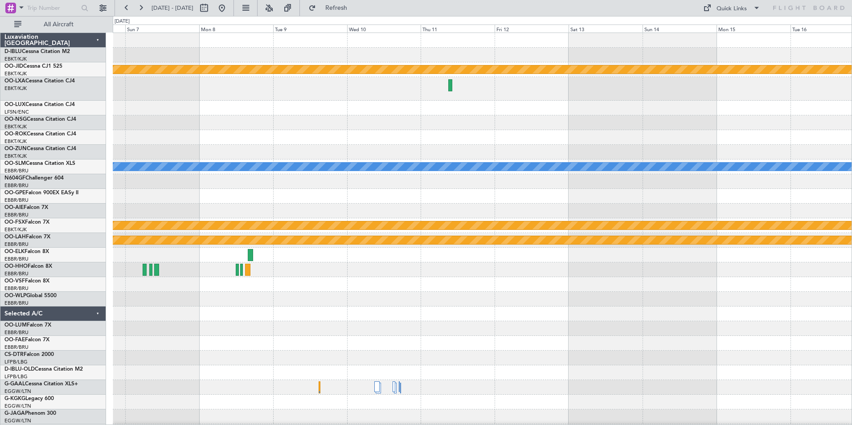
scroll to position [0, 0]
click at [301, 321] on div "null [GEOGRAPHIC_DATA]-[GEOGRAPHIC_DATA] A/C Unavailable [GEOGRAPHIC_DATA] Plan…" at bounding box center [482, 317] width 739 height 568
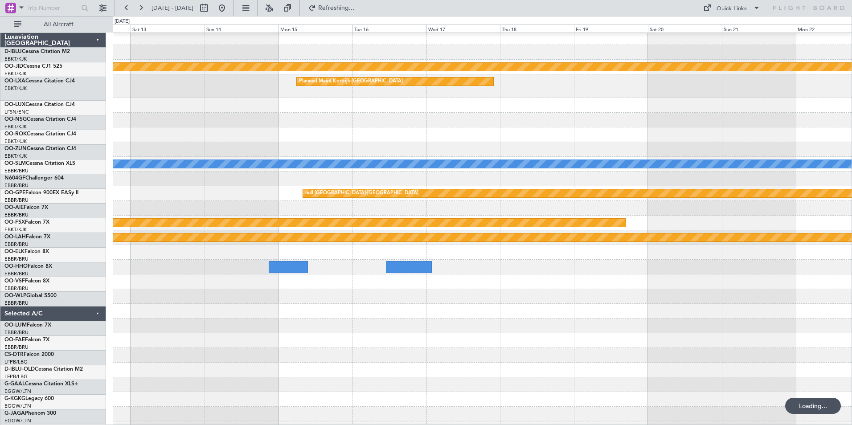
scroll to position [3, 0]
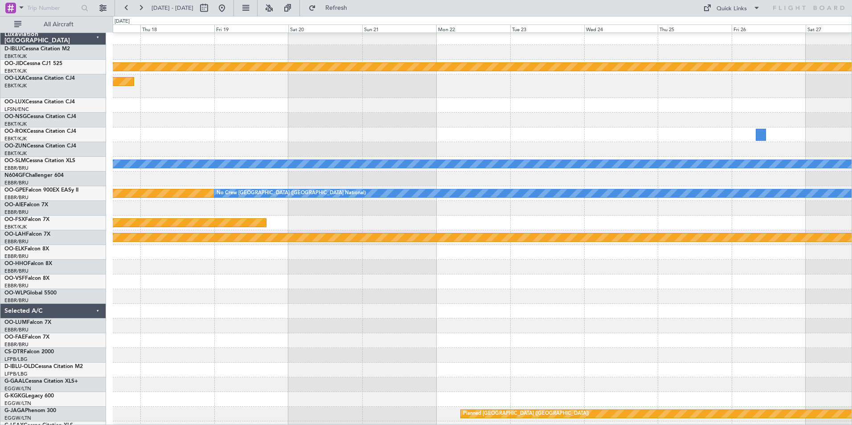
click at [30, 190] on link "OO-GPE Falcon 900EX EASy II" at bounding box center [41, 190] width 74 height 5
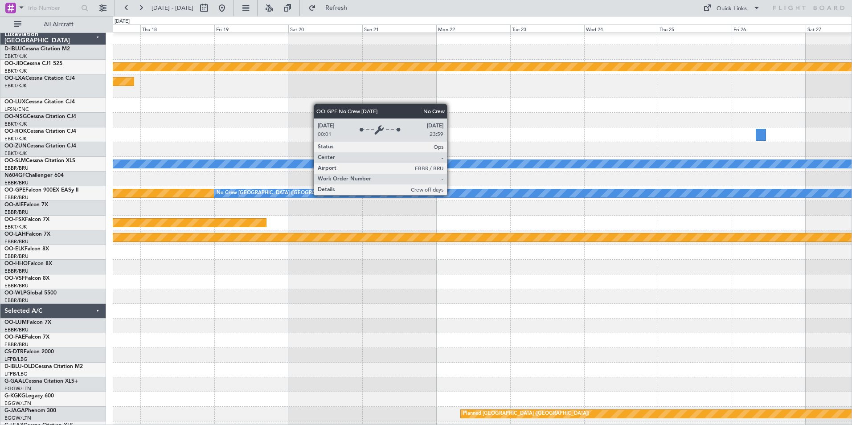
click at [451, 195] on div "No Crew [GEOGRAPHIC_DATA] ([GEOGRAPHIC_DATA] National)" at bounding box center [657, 193] width 886 height 8
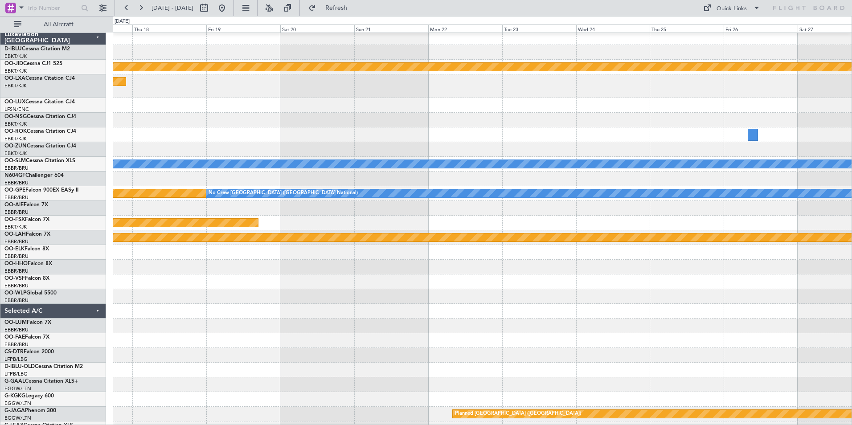
scroll to position [0, 0]
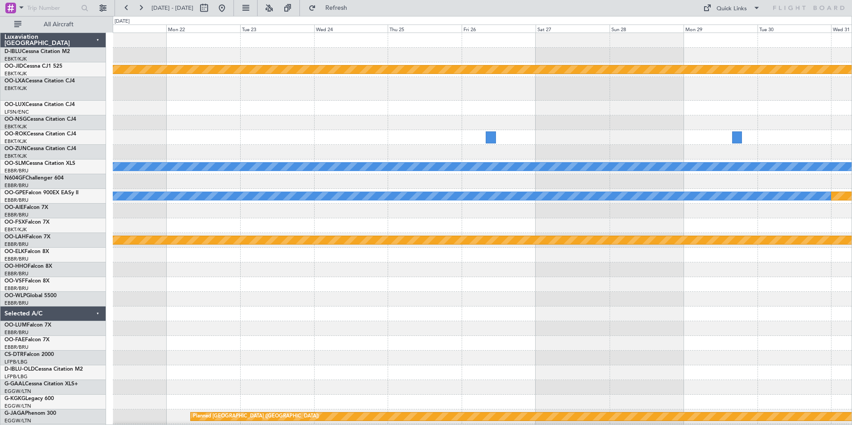
click at [257, 303] on div at bounding box center [482, 299] width 739 height 15
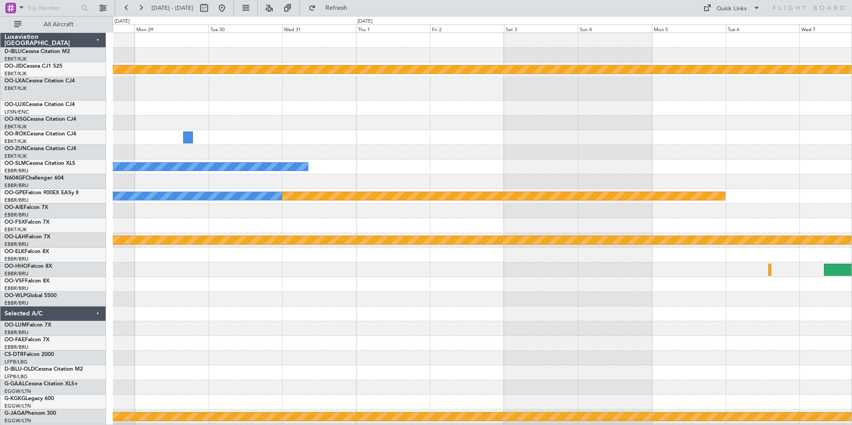
click at [209, 258] on div "null [GEOGRAPHIC_DATA]-[GEOGRAPHIC_DATA] A/C Unavailable [GEOGRAPHIC_DATA] null…" at bounding box center [482, 317] width 739 height 568
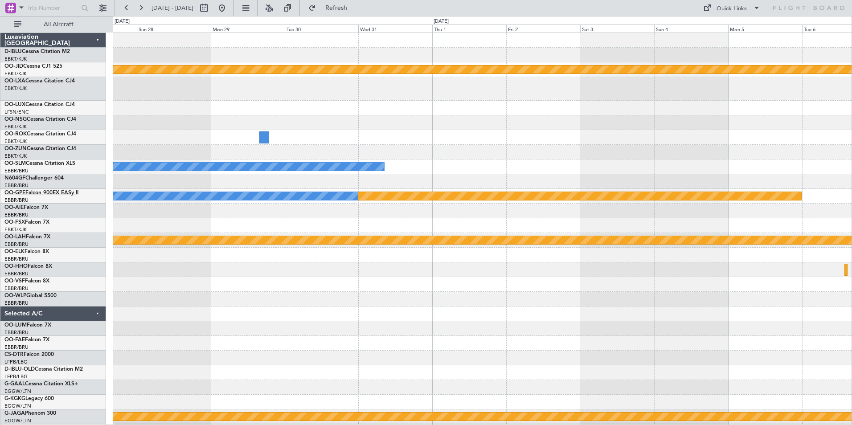
click at [54, 191] on link "OO-GPE Falcon 900EX EASy II" at bounding box center [41, 192] width 74 height 5
click at [229, 7] on button at bounding box center [222, 8] width 14 height 14
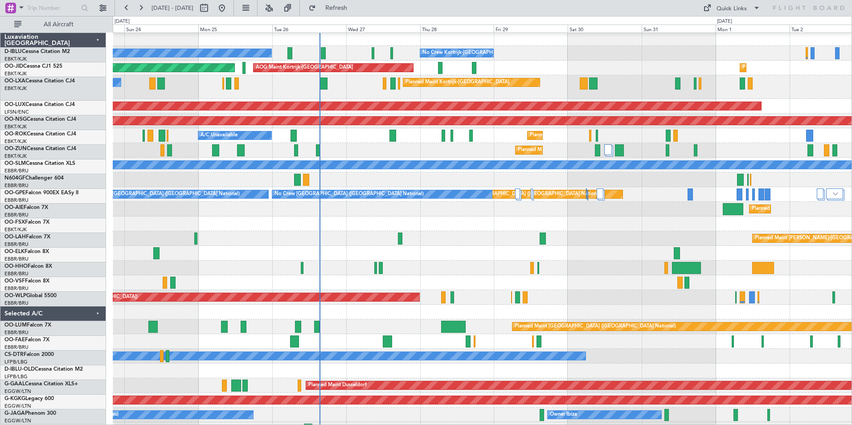
scroll to position [2, 0]
click at [99, 272] on div "No Crew Kortrijk-[GEOGRAPHIC_DATA] No Crew Kortrijk-[GEOGRAPHIC_DATA] No Crew […" at bounding box center [426, 220] width 852 height 409
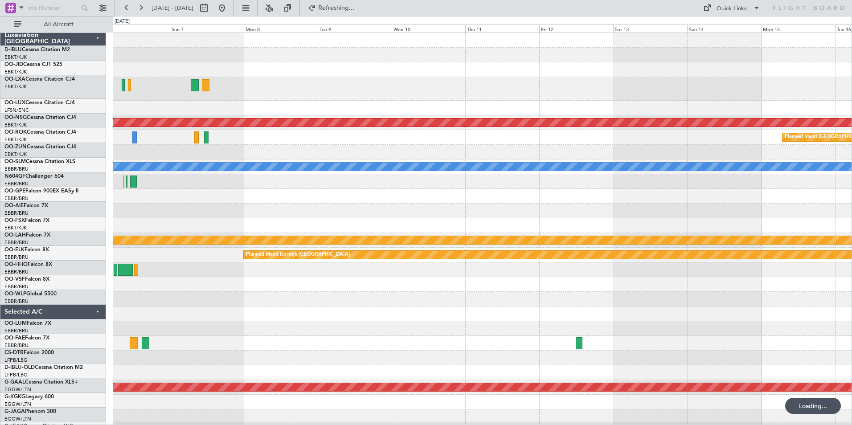
click at [0, 292] on html "[DATE] - [DATE] Refreshing... Quick Links All Aircraft No Crew [GEOGRAPHIC_DATA…" at bounding box center [426, 212] width 852 height 425
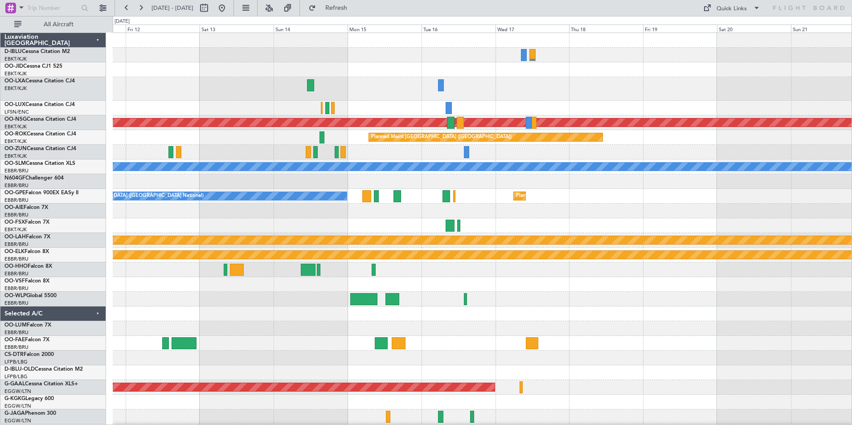
click at [160, 285] on div at bounding box center [482, 284] width 739 height 15
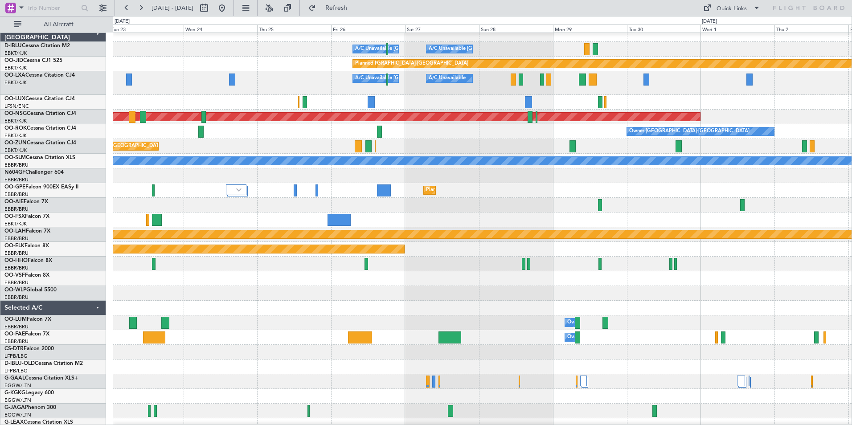
scroll to position [9, 0]
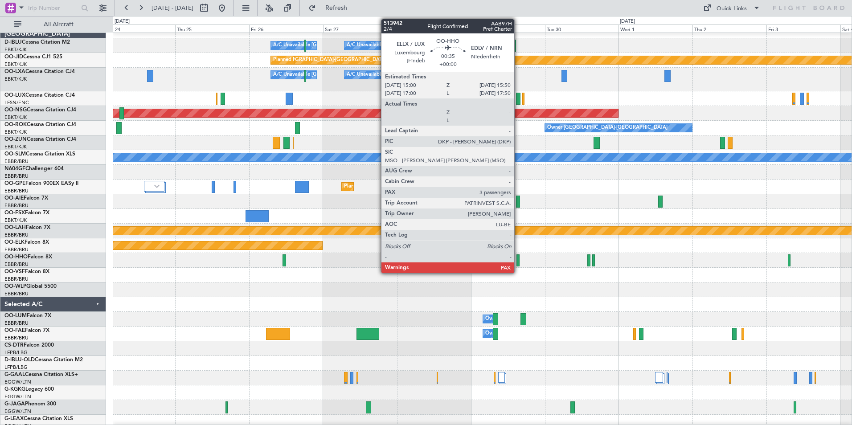
click at [518, 260] on div at bounding box center [518, 261] width 3 height 12
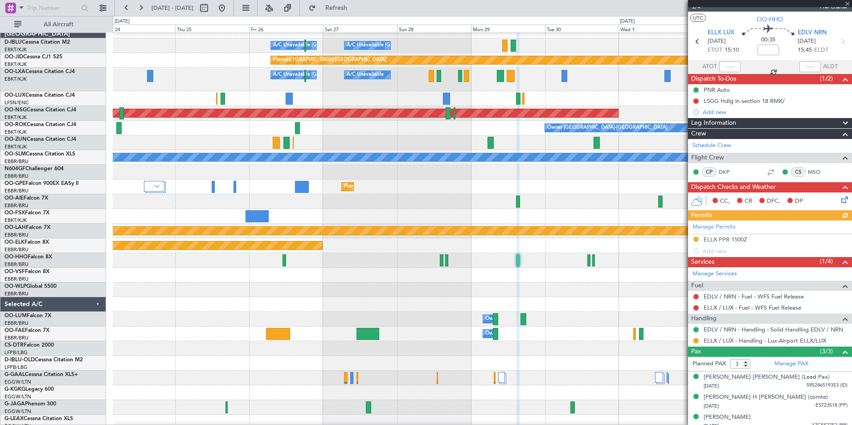
scroll to position [20, 0]
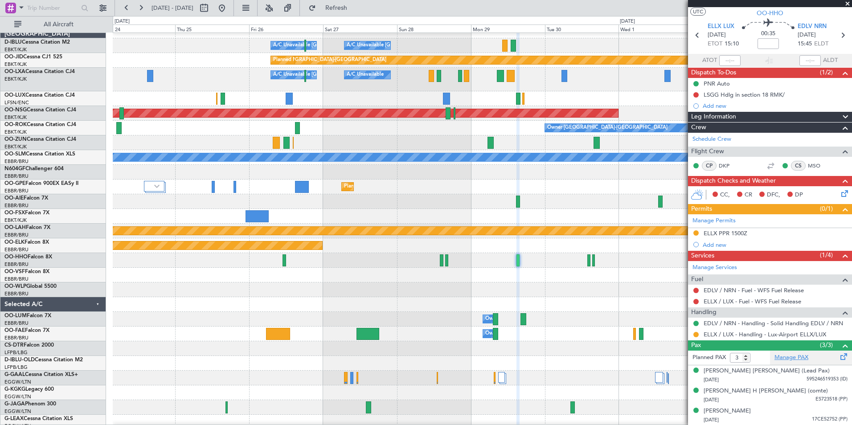
click at [789, 358] on link "Manage PAX" at bounding box center [792, 358] width 34 height 9
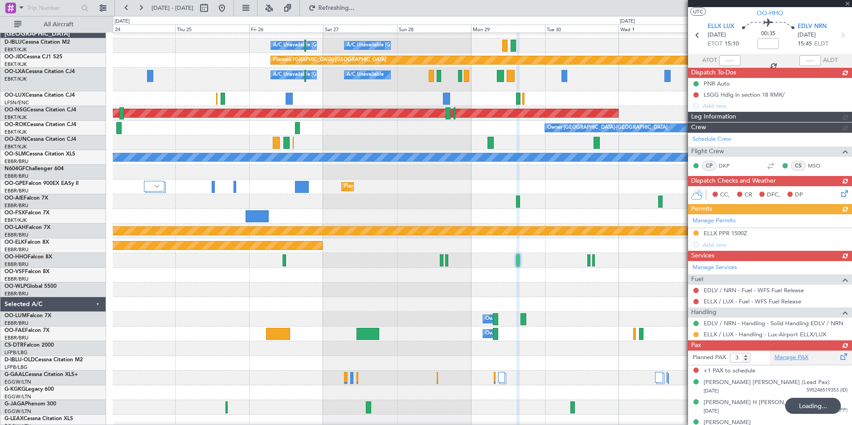
type input "4"
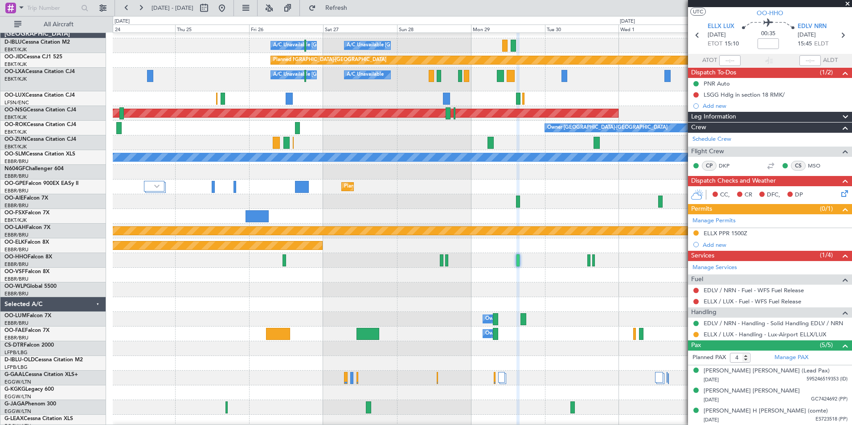
click at [587, 262] on div at bounding box center [482, 260] width 739 height 15
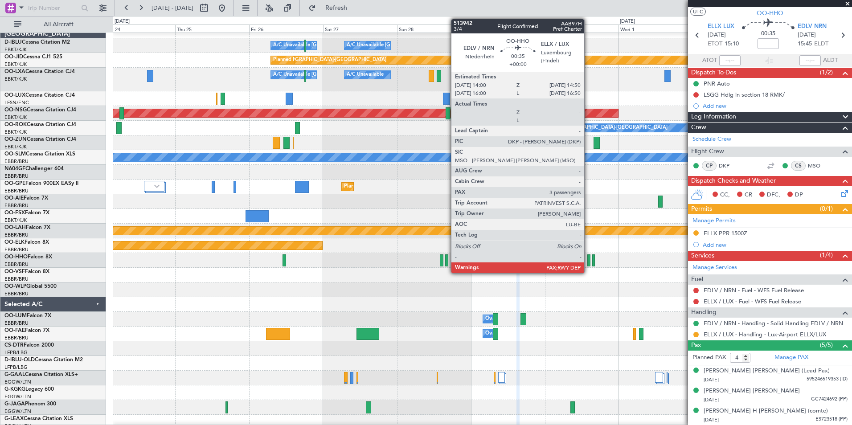
click at [588, 261] on div at bounding box center [589, 261] width 3 height 12
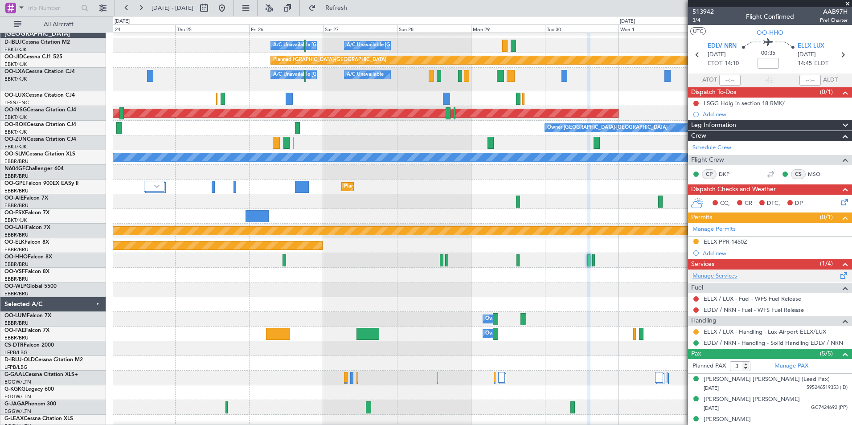
click at [721, 275] on link "Manage Services" at bounding box center [715, 276] width 45 height 9
click at [711, 9] on span "513942" at bounding box center [703, 11] width 21 height 9
type input "5"
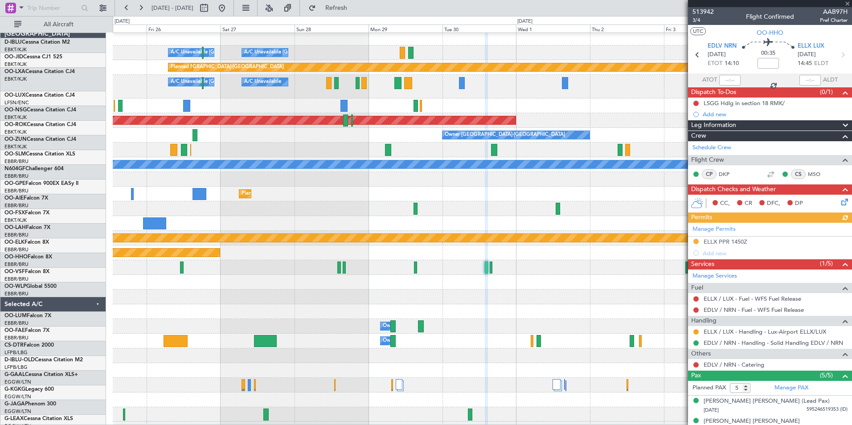
scroll to position [1, 0]
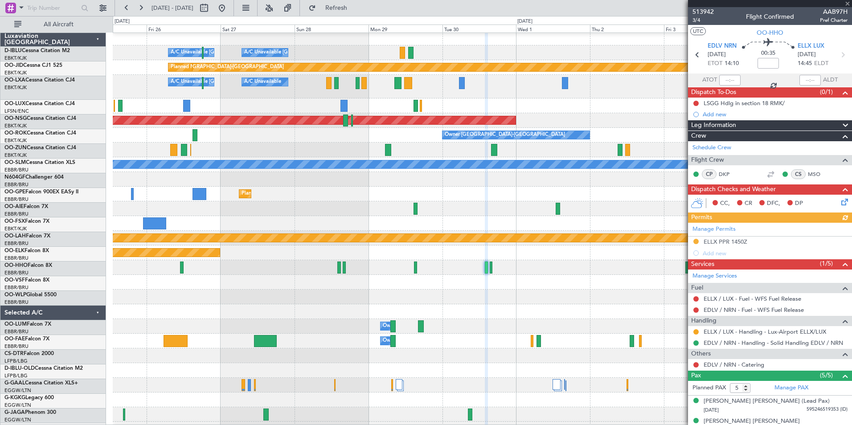
click at [478, 280] on div at bounding box center [482, 282] width 739 height 15
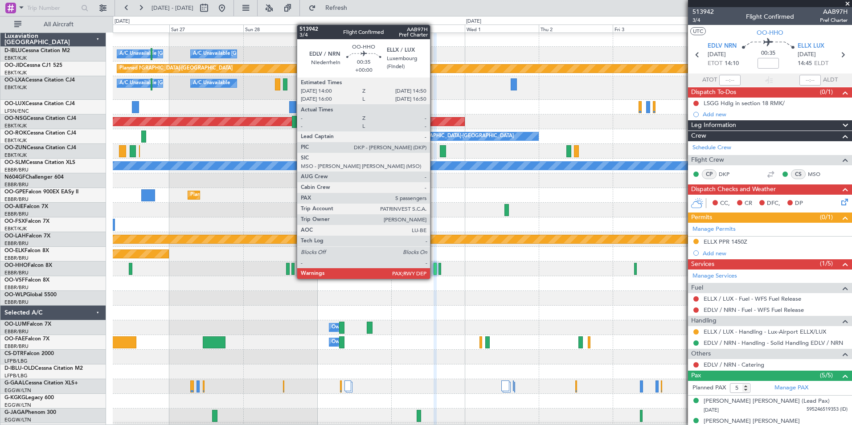
click at [434, 270] on div at bounding box center [435, 269] width 3 height 12
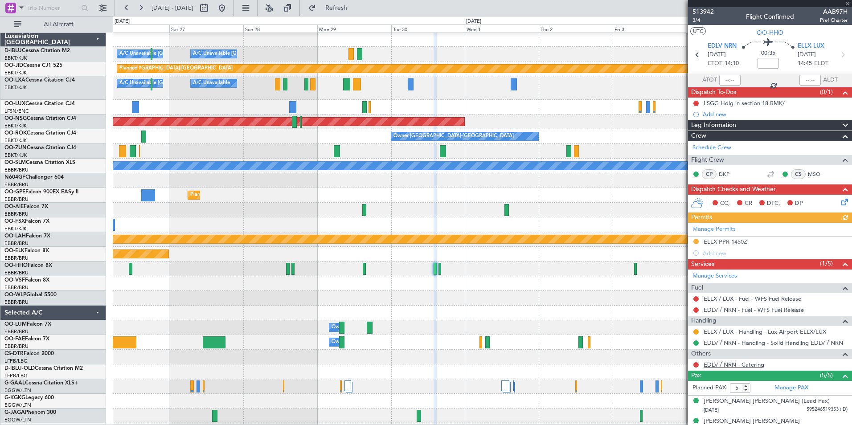
click at [750, 366] on link "EDLV / NRN - Catering" at bounding box center [734, 365] width 61 height 8
click at [696, 367] on mat-tooltip-component "Not Requested" at bounding box center [696, 379] width 50 height 24
click at [696, 362] on button at bounding box center [696, 364] width 5 height 5
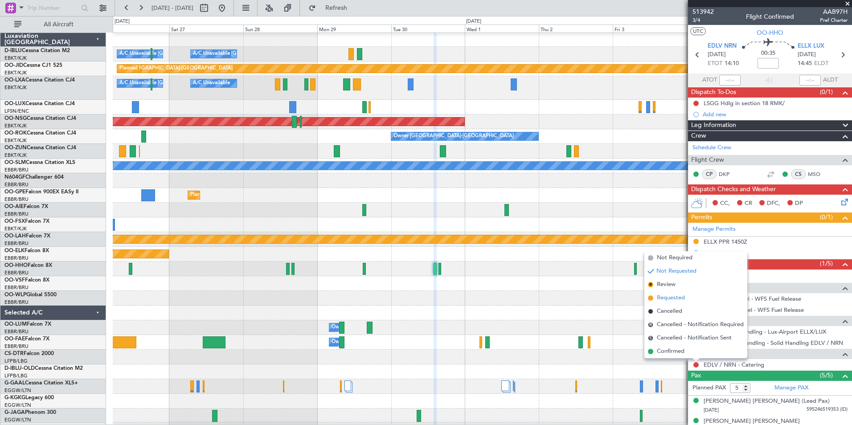
click at [666, 297] on span "Requested" at bounding box center [671, 298] width 28 height 9
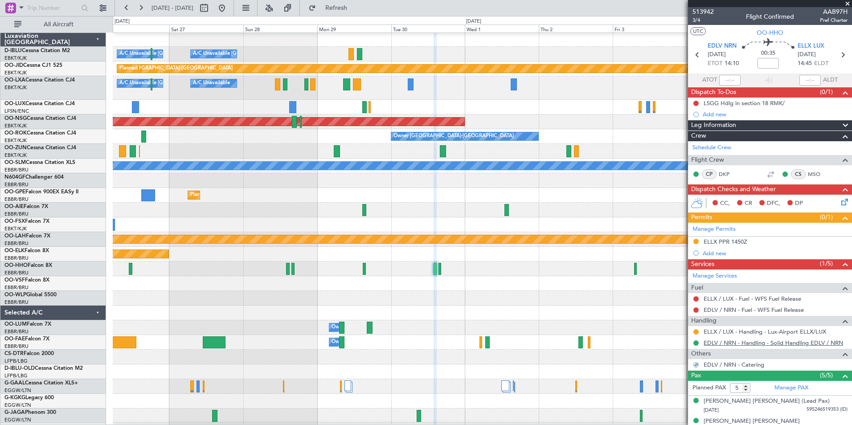
click at [782, 344] on link "EDLV / NRN - Handling - Solid Handling EDLV / NRN" at bounding box center [774, 343] width 140 height 8
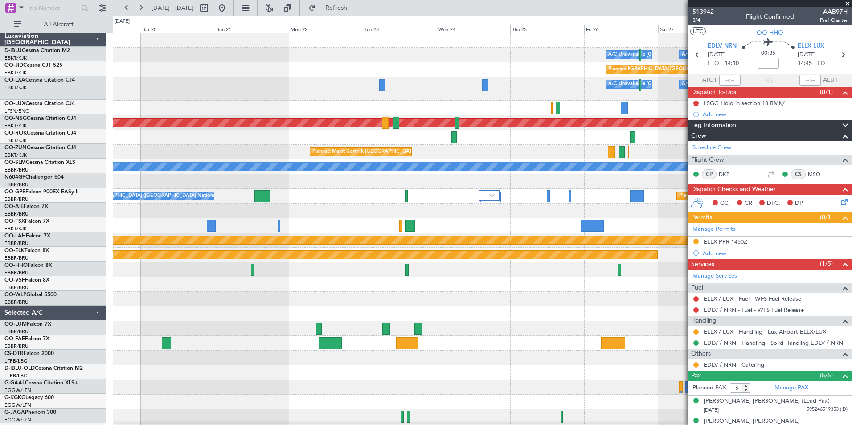
click at [701, 205] on fb-app "26 Sep 2025 - 06 Oct 2025 Refresh Quick Links All Aircraft A/C Unavailable Kort…" at bounding box center [426, 216] width 852 height 419
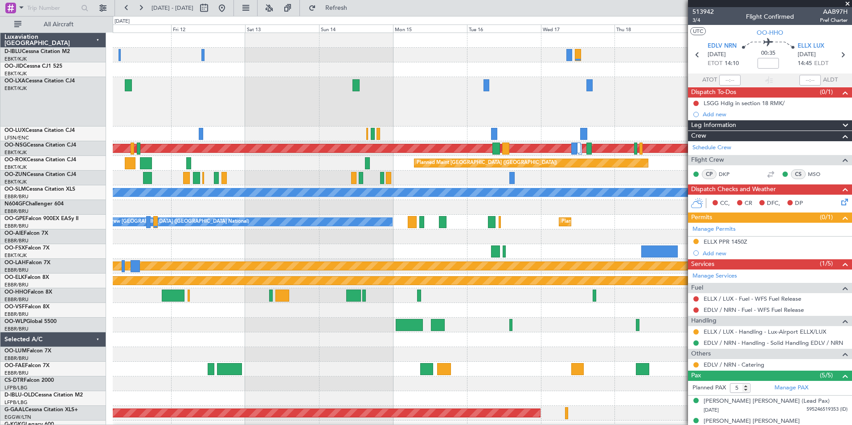
click at [605, 242] on div "Planned Maint Paris (Le Bourget) Planned Maint Paris (Le Bourget) Planned Maint…" at bounding box center [482, 344] width 739 height 623
click at [579, 254] on div "Planned Maint Paris (Le Bourget) Planned Maint Paris (Le Bourget) Planned Maint…" at bounding box center [482, 344] width 739 height 623
